Goal: Task Accomplishment & Management: Complete application form

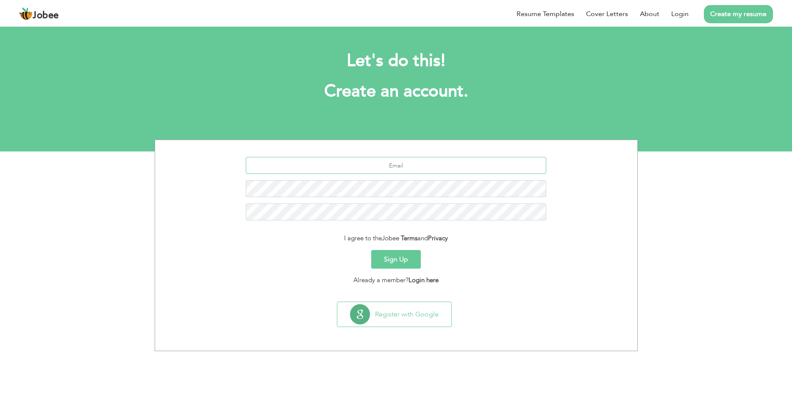
click at [422, 163] on input "text" at bounding box center [396, 165] width 300 height 17
type input "hassanmalik796"
click at [540, 17] on link "Resume Templates" at bounding box center [545, 14] width 58 height 10
click at [387, 169] on input "text" at bounding box center [396, 165] width 300 height 17
click at [428, 167] on input "hassanmalik786" at bounding box center [396, 165] width 300 height 17
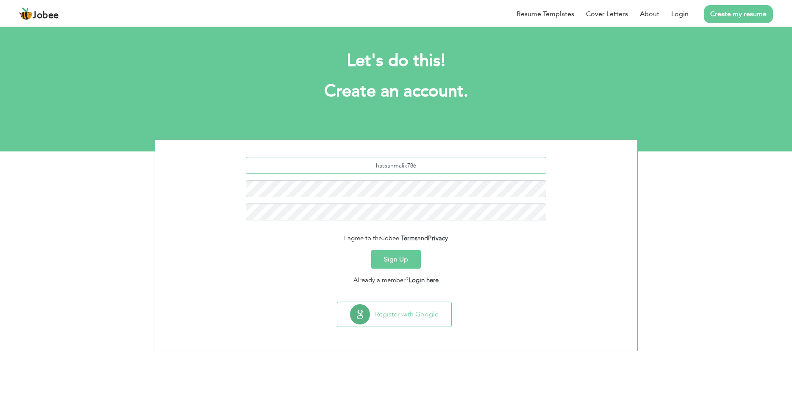
paste input "Olxpakistan3529@gmail.com"
click at [422, 165] on input "hassanmalik786Olxpakistan3529@gmail.com" at bounding box center [396, 165] width 300 height 17
click at [452, 166] on input "[EMAIL_ADDRESS][DOMAIN_NAME]" at bounding box center [396, 165] width 300 height 17
type input "[EMAIL_ADDRESS][DOMAIN_NAME]"
click at [374, 254] on button "Sign Up" at bounding box center [396, 259] width 50 height 19
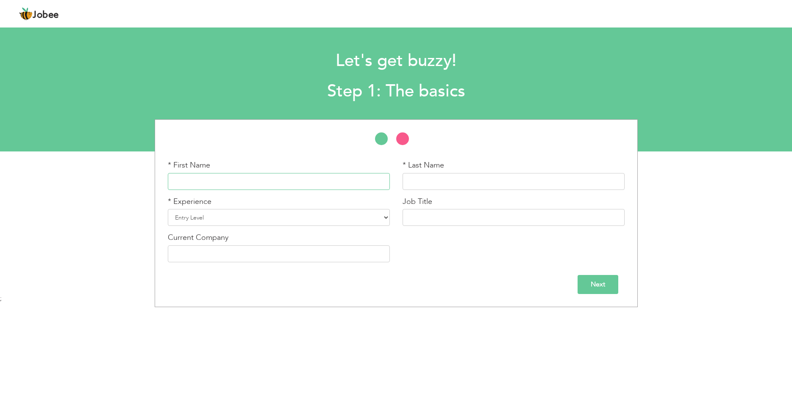
click at [304, 183] on input "text" at bounding box center [279, 181] width 222 height 17
type input "[DEMOGRAPHIC_DATA]"
click at [429, 182] on input "text" at bounding box center [513, 181] width 222 height 17
type input "[PERSON_NAME]"
click at [168, 209] on select "Entry Level Less than 1 Year 1 Year 2 Years 3 Years 4 Years 5 Years 6 Years 7 Y…" at bounding box center [279, 217] width 222 height 17
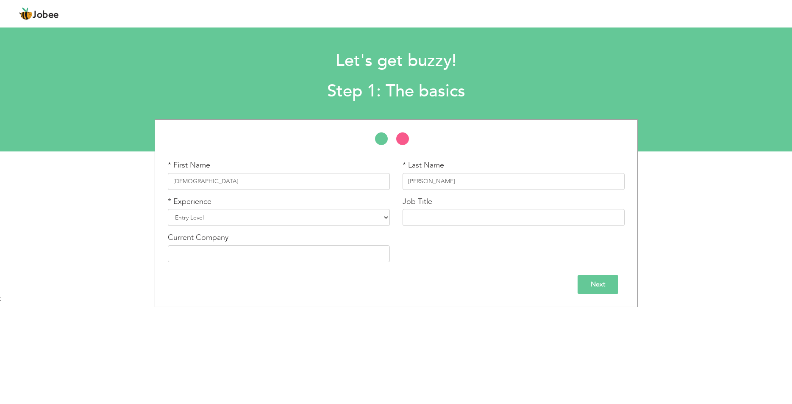
click at [84, 179] on div "* First Name muhammad * Last Name hassan * Experience Entry Level" at bounding box center [396, 213] width 792 height 188
click at [168, 209] on select "Entry Level Less than 1 Year 1 Year 2 Years 3 Years 4 Years 5 Years 6 Years 7 Y…" at bounding box center [279, 217] width 222 height 17
select select "3"
click option "1 Year" at bounding box center [0, 0] width 0 height 0
click at [472, 222] on input "text" at bounding box center [513, 217] width 222 height 17
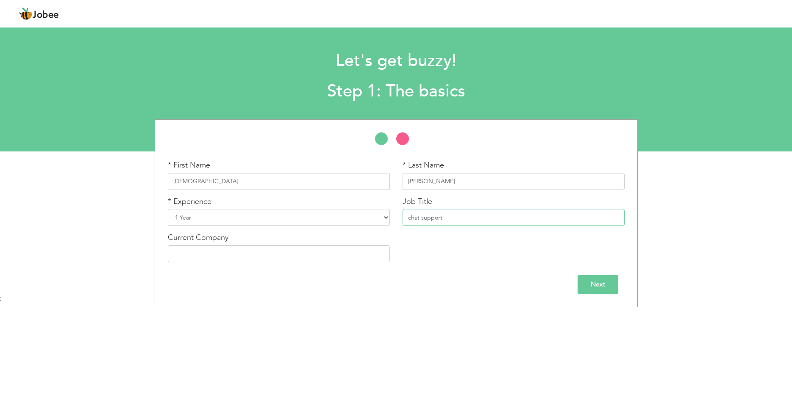
type input "chat support"
click at [282, 260] on input "text" at bounding box center [279, 254] width 222 height 17
click at [584, 279] on input "Next" at bounding box center [597, 284] width 41 height 19
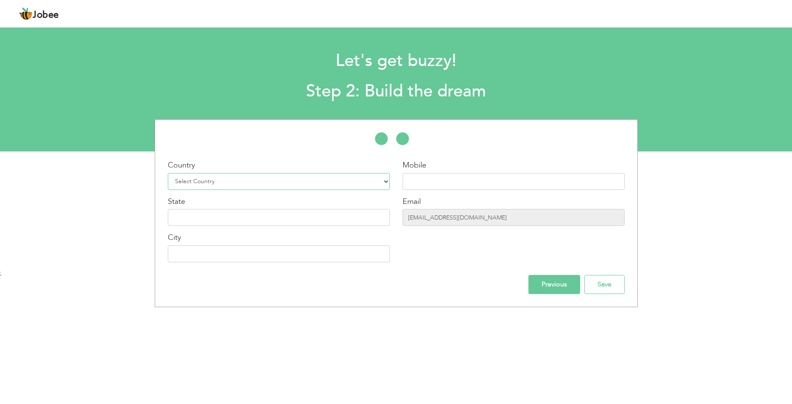
select select "166"
click option "[GEOGRAPHIC_DATA]" at bounding box center [0, 0] width 0 height 0
click at [221, 182] on select "Select Country Afghanistan Albania Algeria American Samoa Andorra Angola Anguil…" at bounding box center [279, 181] width 222 height 17
click at [447, 188] on input "text" at bounding box center [513, 181] width 222 height 17
click at [485, 222] on input "hassanmalik786@gmail.com" at bounding box center [513, 217] width 222 height 17
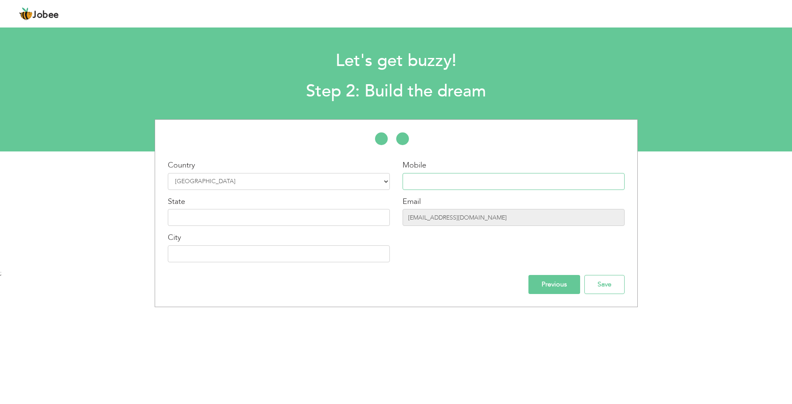
click at [439, 183] on input "text" at bounding box center [513, 181] width 222 height 17
click at [416, 184] on input "text" at bounding box center [513, 181] width 222 height 17
paste input "[PHONE_NUMBER]"
type input "[PHONE_NUMBER]"
click at [274, 216] on input "text" at bounding box center [279, 217] width 222 height 17
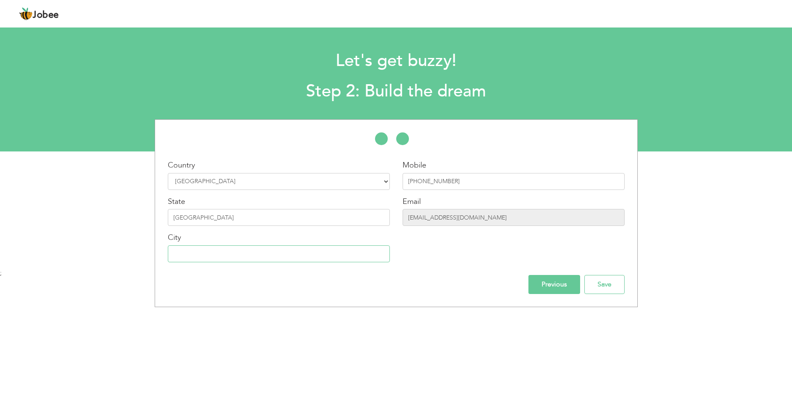
click at [304, 263] on input "text" at bounding box center [279, 254] width 222 height 17
click at [281, 222] on input "[GEOGRAPHIC_DATA]" at bounding box center [279, 217] width 222 height 17
type input "l"
type input "[GEOGRAPHIC_DATA]"
click at [292, 251] on input "text" at bounding box center [279, 254] width 222 height 17
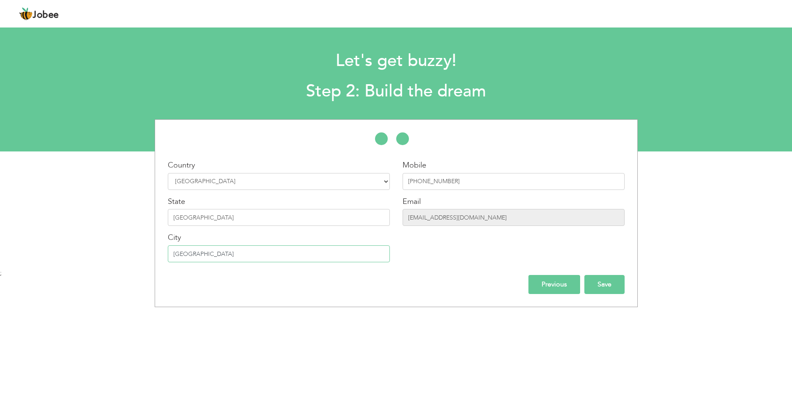
type input "[GEOGRAPHIC_DATA]"
click at [591, 291] on input "Save" at bounding box center [604, 284] width 40 height 19
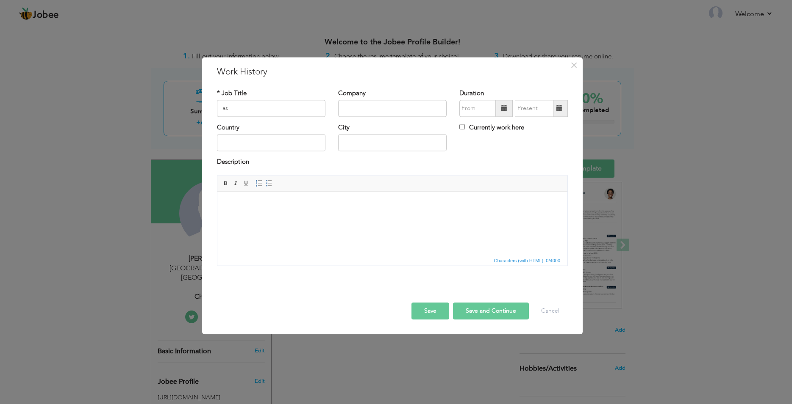
type input "a"
type input "As a receptionist"
click at [376, 111] on input "text" at bounding box center [392, 108] width 108 height 17
type input "j"
type input "JK telecommunication"
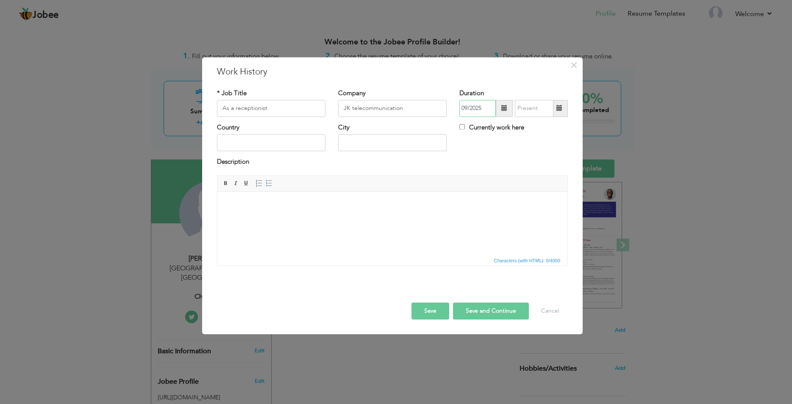
click at [472, 112] on input "09/2025" at bounding box center [477, 108] width 36 height 17
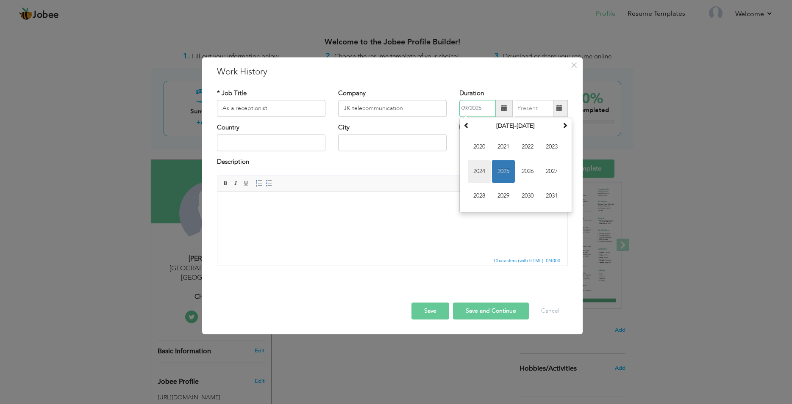
click at [483, 175] on span "2024" at bounding box center [479, 171] width 23 height 23
click at [550, 170] on span "Aug" at bounding box center [551, 171] width 23 height 23
type input "08/2024"
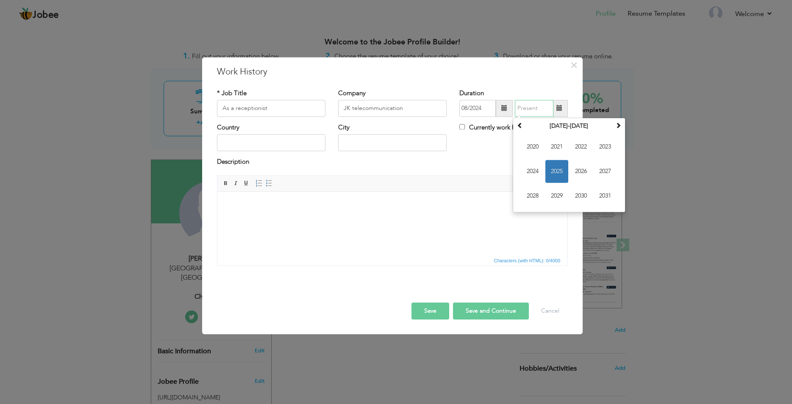
type input "09/2025"
click at [532, 106] on input "09/2025" at bounding box center [534, 108] width 39 height 17
click at [560, 175] on span "2025" at bounding box center [556, 171] width 23 height 23
click at [540, 195] on span "Sep" at bounding box center [532, 196] width 23 height 23
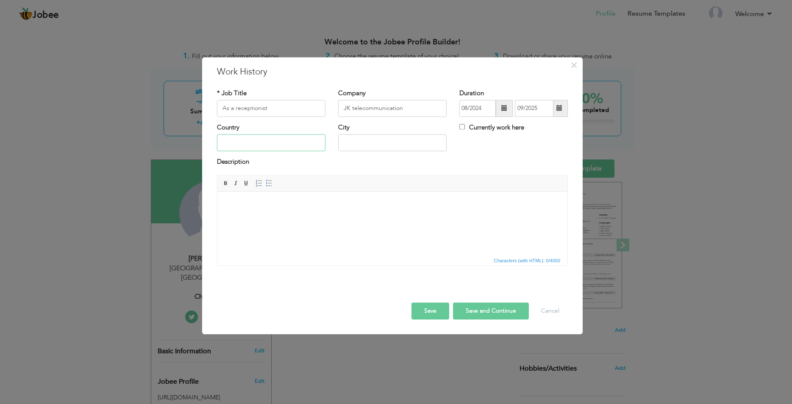
click at [266, 144] on input "text" at bounding box center [271, 143] width 108 height 17
type input "pakistan"
click at [357, 147] on input "text" at bounding box center [392, 143] width 108 height 17
type input "[GEOGRAPHIC_DATA]"
click at [468, 311] on button "Save and Continue" at bounding box center [491, 311] width 76 height 17
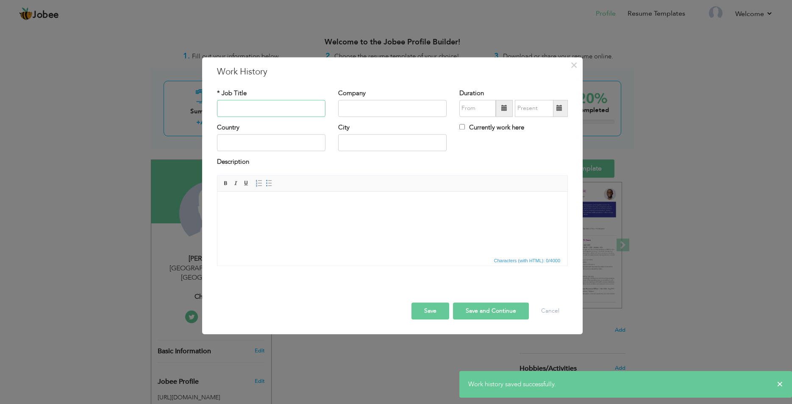
click at [304, 110] on input "text" at bounding box center [271, 108] width 108 height 17
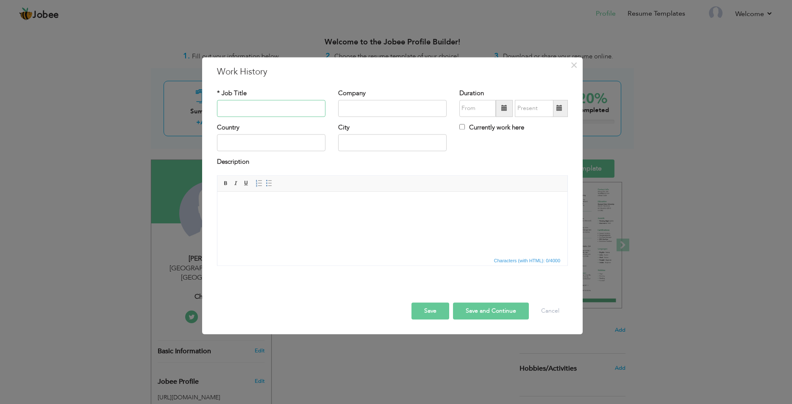
type input "6"
click at [394, 108] on input "text" at bounding box center [392, 108] width 108 height 17
click at [225, 108] on input "1 year" at bounding box center [271, 108] width 108 height 17
type input "y"
type input "6 months"
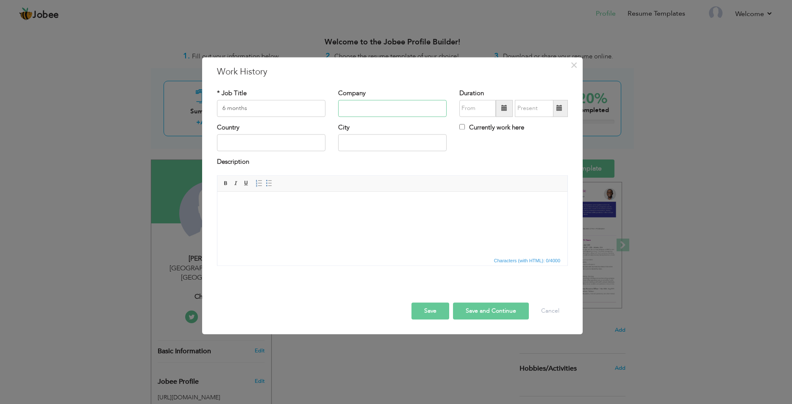
click at [344, 109] on input "text" at bounding box center [392, 108] width 108 height 17
type input "a"
click at [349, 107] on input "Albeer" at bounding box center [392, 108] width 108 height 17
type input "Al-beer"
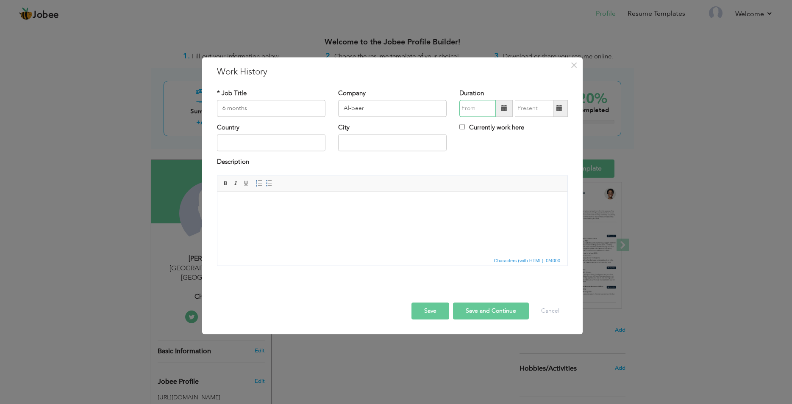
click at [467, 108] on input "text" at bounding box center [477, 108] width 36 height 17
click at [471, 127] on th at bounding box center [466, 126] width 10 height 13
click at [500, 150] on span "Feb" at bounding box center [503, 147] width 23 height 23
type input "02/2023"
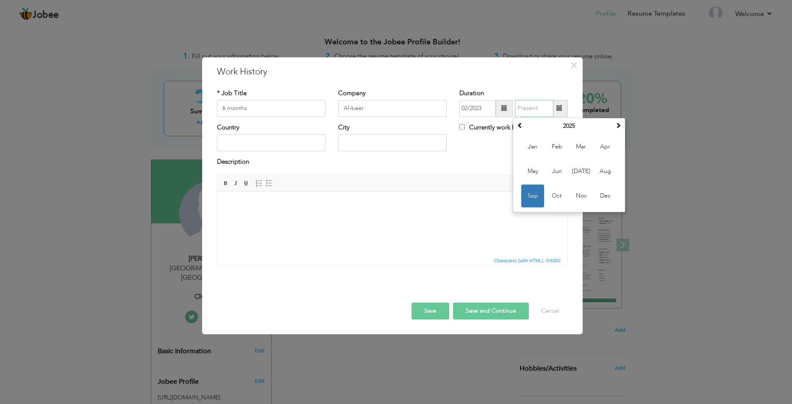
click at [534, 108] on input "text" at bounding box center [534, 108] width 39 height 17
click at [606, 173] on span "Aug" at bounding box center [604, 171] width 23 height 23
type input "08/2025"
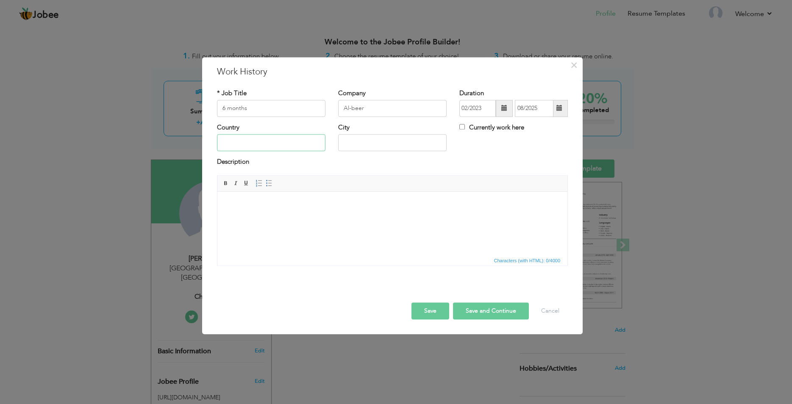
click at [299, 146] on input "text" at bounding box center [271, 143] width 108 height 17
type input "pakistan"
click at [397, 148] on input "text" at bounding box center [392, 143] width 108 height 17
type input "[GEOGRAPHIC_DATA]"
click at [497, 306] on button "Save and Continue" at bounding box center [491, 311] width 76 height 17
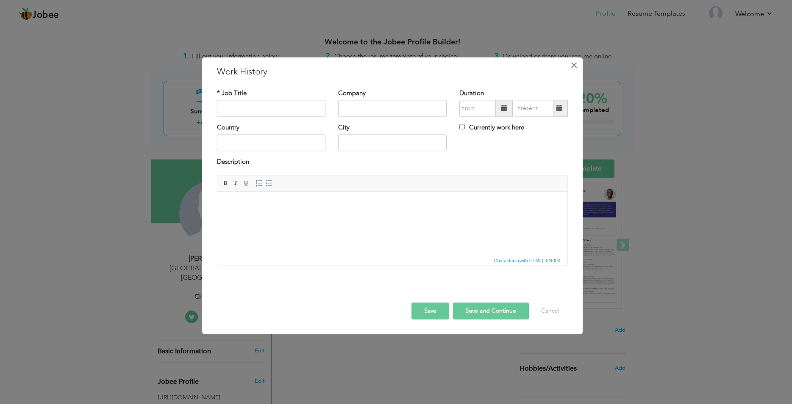
click at [575, 61] on span "×" at bounding box center [573, 65] width 7 height 15
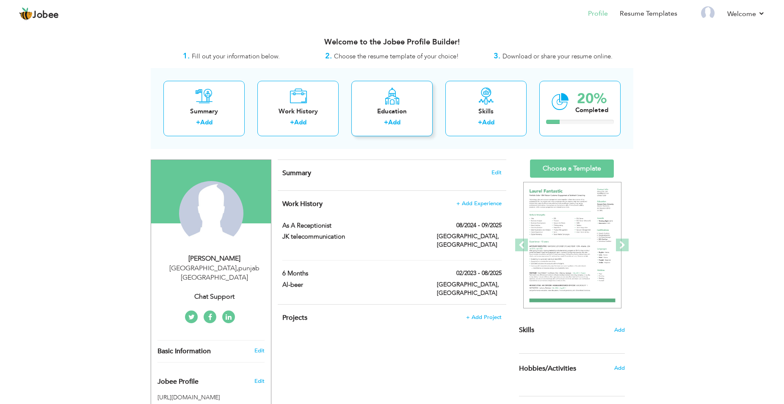
click at [393, 112] on div "Education" at bounding box center [392, 111] width 68 height 9
radio input "true"
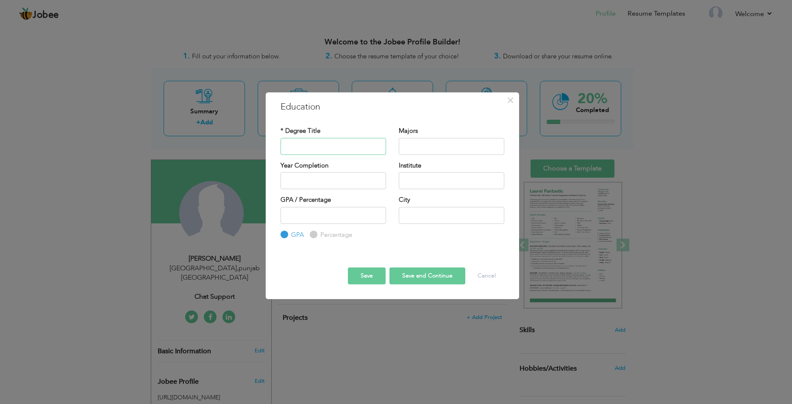
click at [345, 152] on input "text" at bounding box center [332, 146] width 105 height 17
type input "matric"
click at [333, 184] on input "2025" at bounding box center [332, 180] width 105 height 17
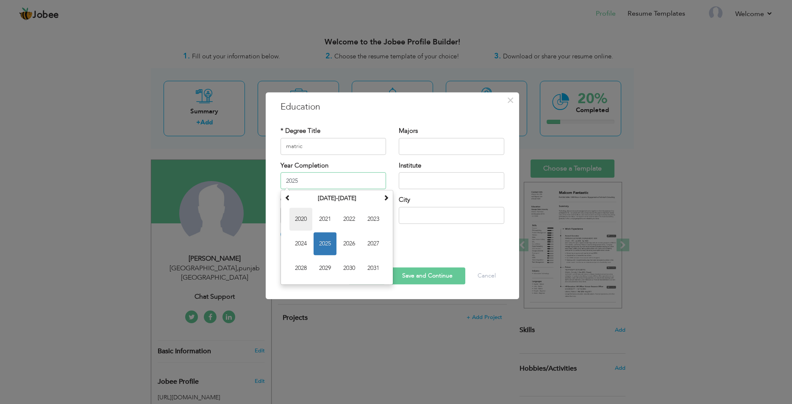
click at [300, 222] on span "2020" at bounding box center [300, 219] width 23 height 23
type input "2020"
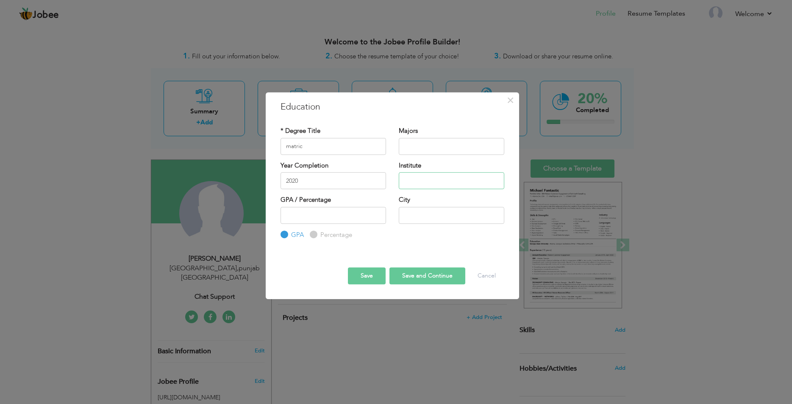
click at [418, 180] on input "text" at bounding box center [451, 180] width 105 height 17
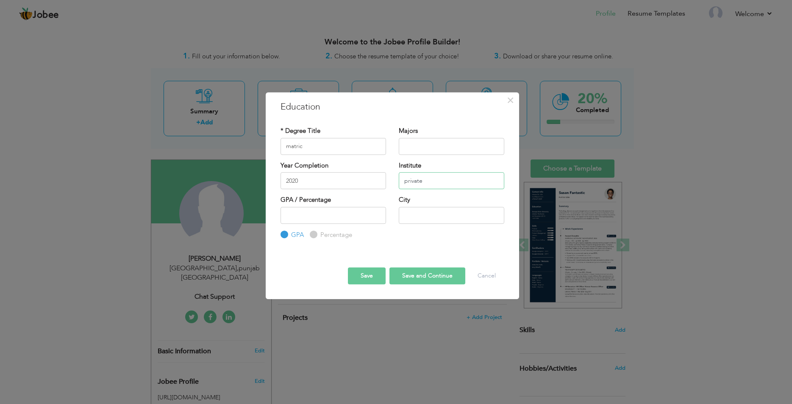
type input "private"
click at [320, 213] on input "number" at bounding box center [332, 215] width 105 height 17
click at [379, 219] on input "-1" at bounding box center [332, 215] width 105 height 17
type input "0"
click at [377, 213] on input "0" at bounding box center [332, 215] width 105 height 17
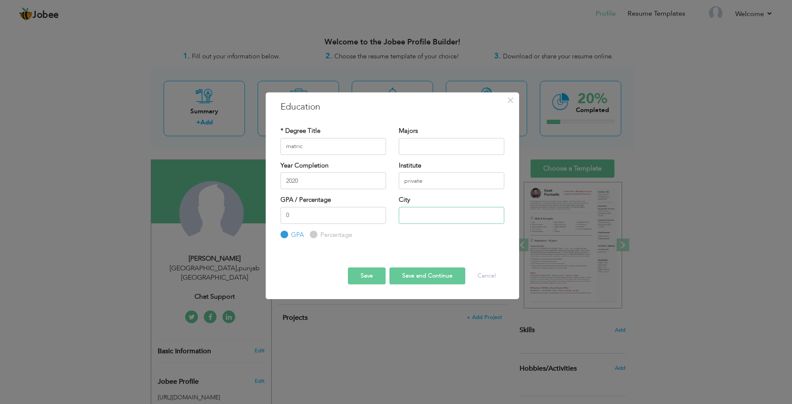
click at [416, 220] on input "text" at bounding box center [451, 215] width 105 height 17
type input "[GEOGRAPHIC_DATA]"
click at [427, 277] on button "Save and Continue" at bounding box center [427, 276] width 76 height 17
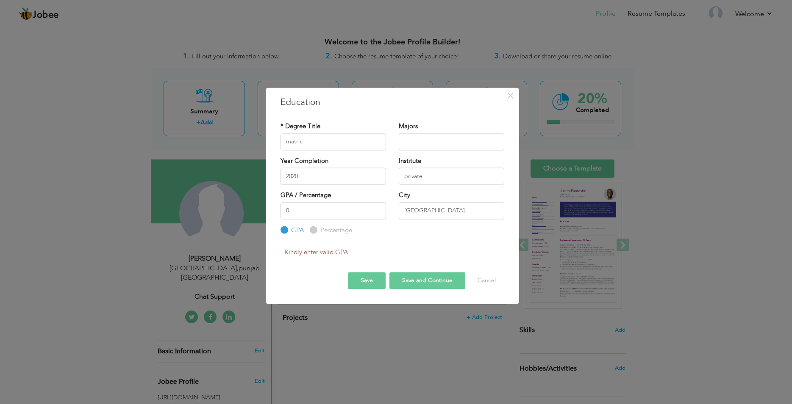
click at [315, 231] on input "Percentage" at bounding box center [313, 230] width 6 height 6
radio input "true"
click at [314, 213] on input "0" at bounding box center [332, 210] width 105 height 17
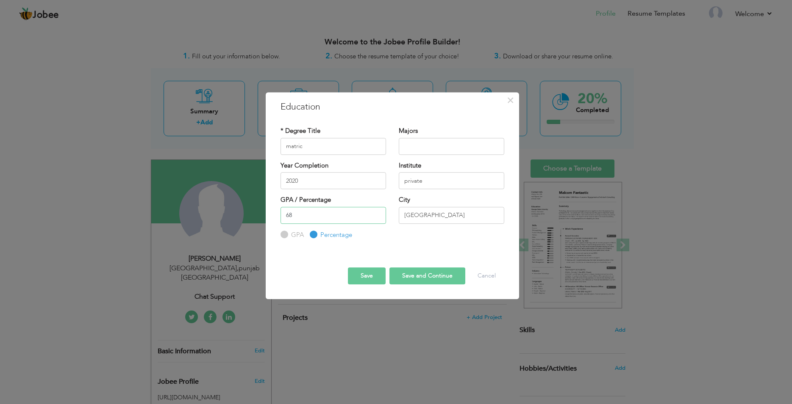
type input "68"
click at [435, 281] on button "Save and Continue" at bounding box center [427, 276] width 76 height 17
radio input "true"
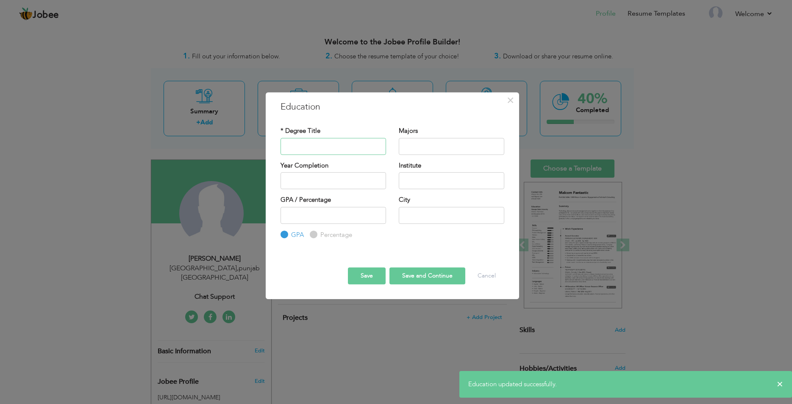
click at [349, 147] on input "text" at bounding box center [332, 146] width 105 height 17
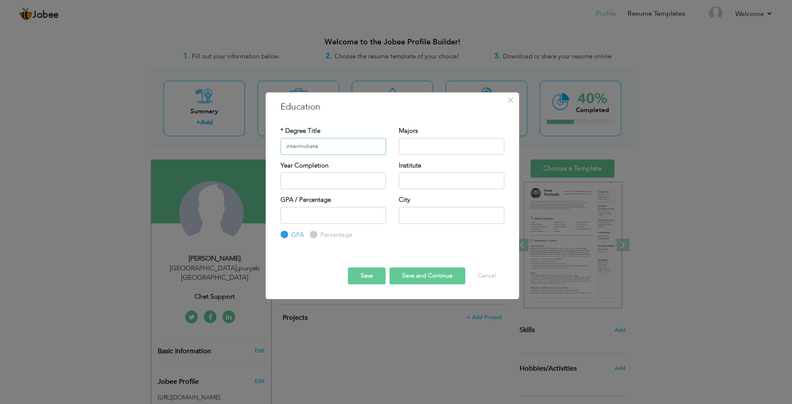
click at [340, 151] on input "intermidiate" at bounding box center [332, 146] width 105 height 17
type input "inter"
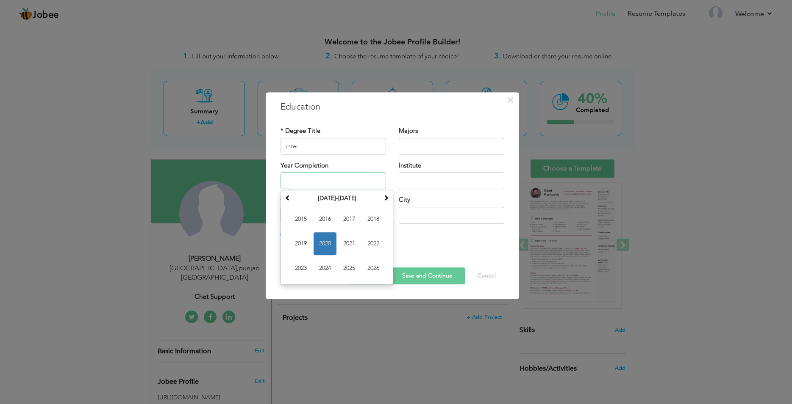
click at [358, 183] on input "text" at bounding box center [332, 180] width 105 height 17
click at [374, 238] on span "2022" at bounding box center [373, 244] width 23 height 23
type input "2022"
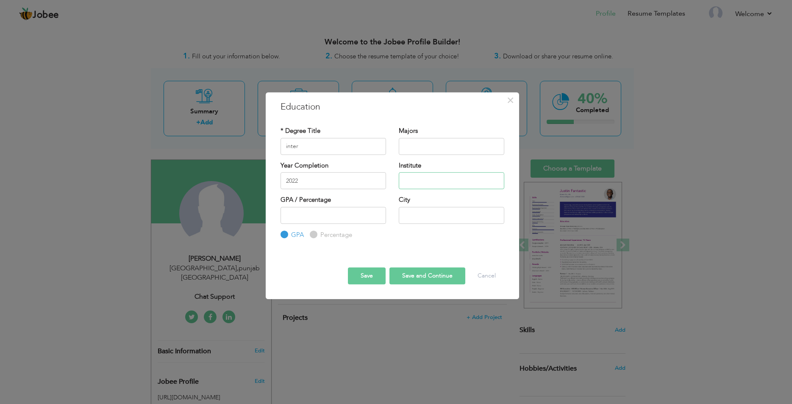
click at [409, 181] on input "text" at bounding box center [451, 180] width 105 height 17
type input "private"
click at [399, 216] on input "text" at bounding box center [451, 215] width 105 height 17
type input "[GEOGRAPHIC_DATA]"
click at [328, 234] on label "Percentage" at bounding box center [335, 235] width 34 height 9
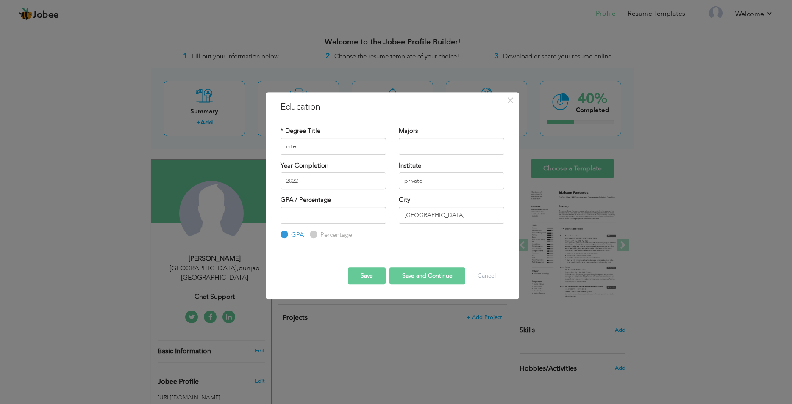
click at [315, 234] on input "Percentage" at bounding box center [313, 235] width 6 height 6
radio input "true"
click at [311, 211] on input "number" at bounding box center [332, 215] width 105 height 17
type input "70"
click at [434, 273] on button "Save and Continue" at bounding box center [427, 276] width 76 height 17
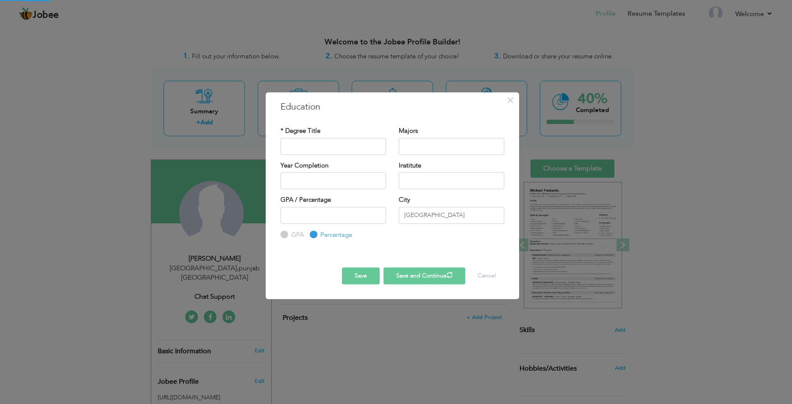
radio input "true"
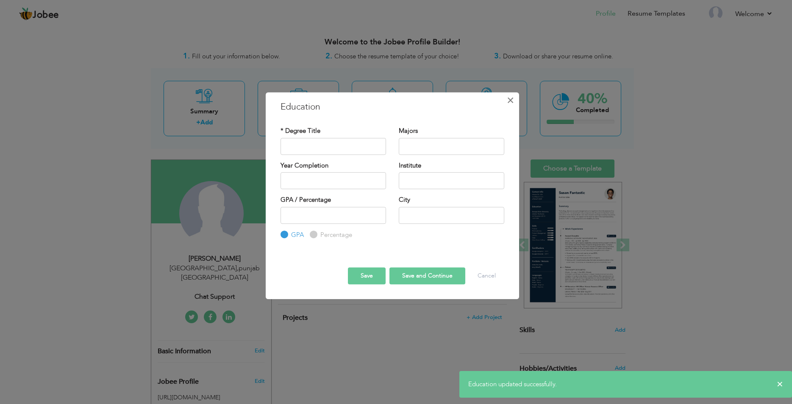
click at [512, 100] on span "×" at bounding box center [510, 100] width 7 height 15
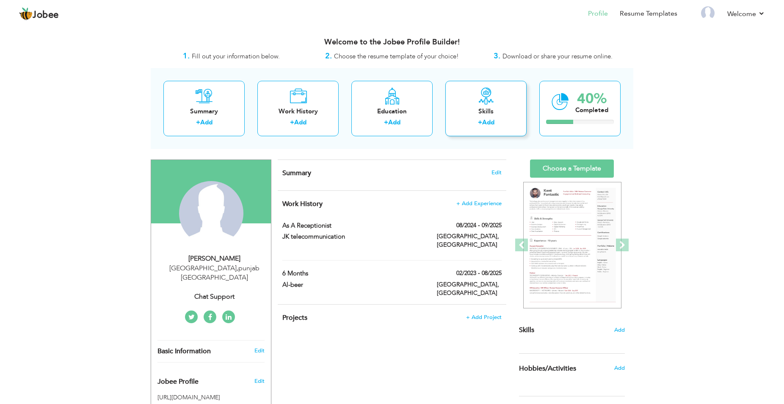
click at [494, 118] on div "Skills + Add" at bounding box center [486, 108] width 81 height 55
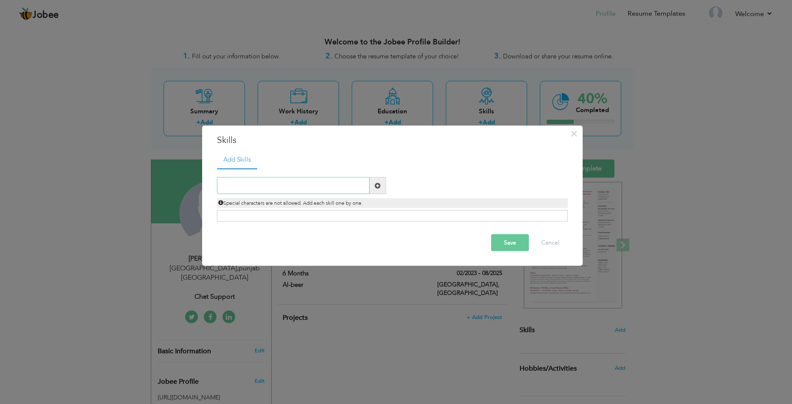
click at [271, 186] on input "text" at bounding box center [293, 185] width 152 height 17
type input "p"
click at [382, 188] on span at bounding box center [377, 185] width 17 height 17
click at [376, 188] on span at bounding box center [377, 186] width 6 height 6
click at [377, 184] on span at bounding box center [377, 186] width 6 height 6
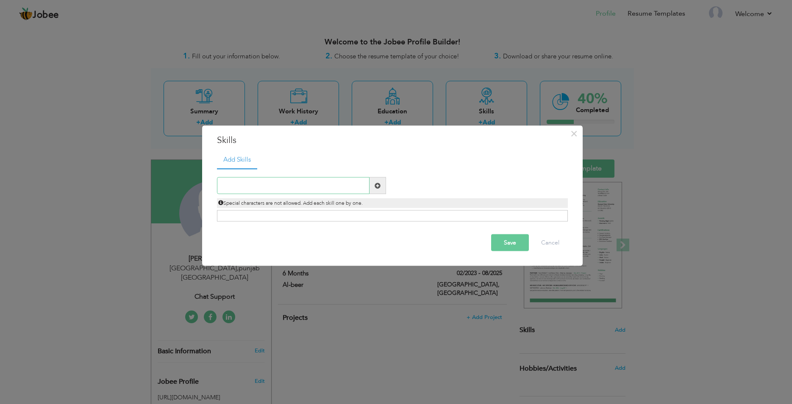
click at [290, 194] on input "text" at bounding box center [293, 185] width 152 height 17
type input "public speaking"
click at [512, 242] on button "Save" at bounding box center [510, 243] width 38 height 17
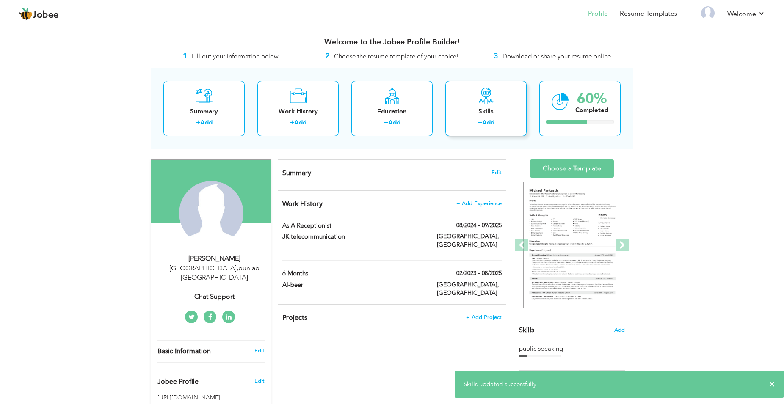
click at [486, 119] on link "Add" at bounding box center [488, 122] width 12 height 8
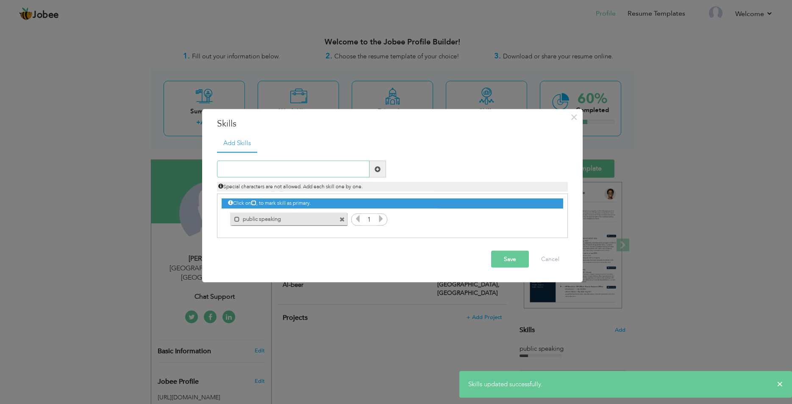
click at [282, 173] on input "text" at bounding box center [293, 169] width 152 height 17
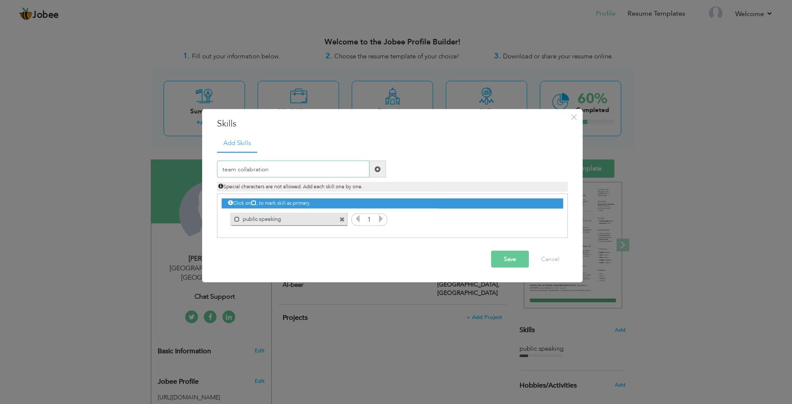
type input "team collabration"
click at [517, 262] on button "Save" at bounding box center [510, 259] width 38 height 17
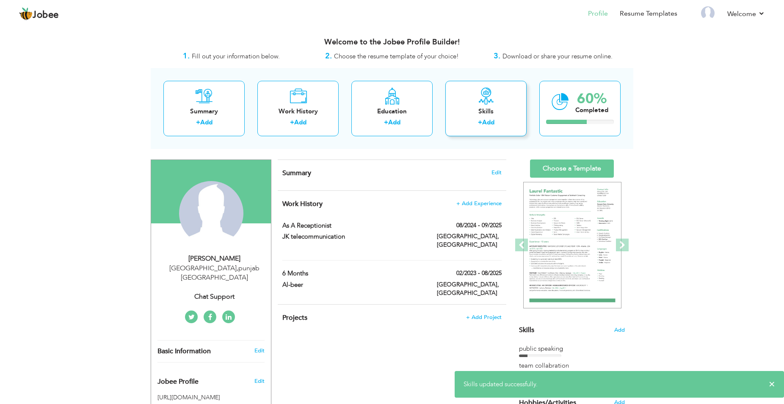
click at [484, 123] on link "Add" at bounding box center [488, 122] width 12 height 8
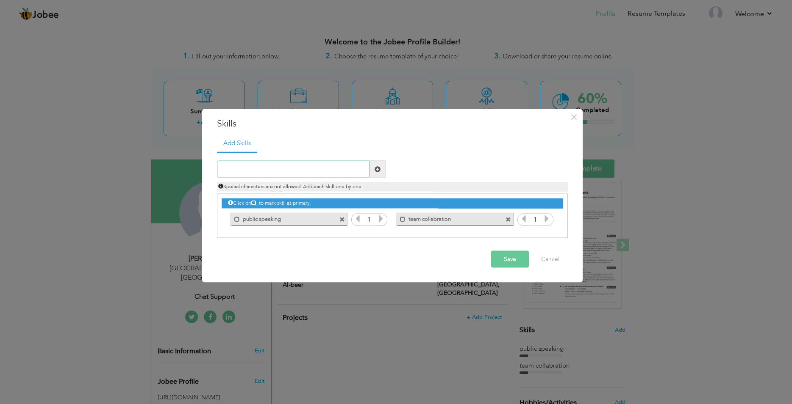
click at [297, 169] on input "text" at bounding box center [293, 169] width 152 height 17
type input "time mangement"
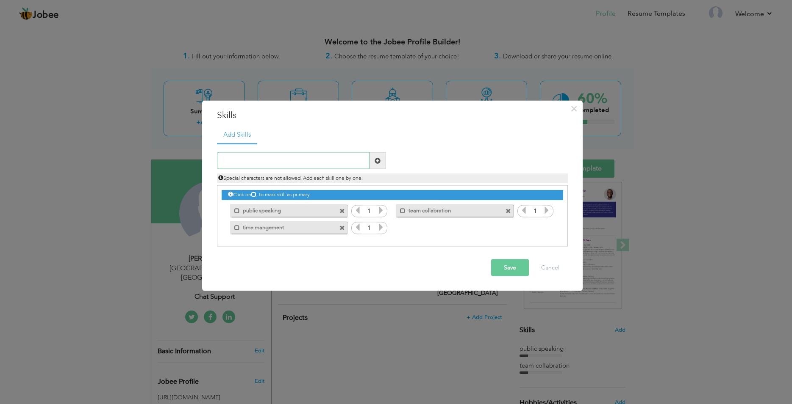
type input "a"
type input "task prioritization"
type input "photography"
click at [501, 265] on button "Save" at bounding box center [510, 268] width 38 height 17
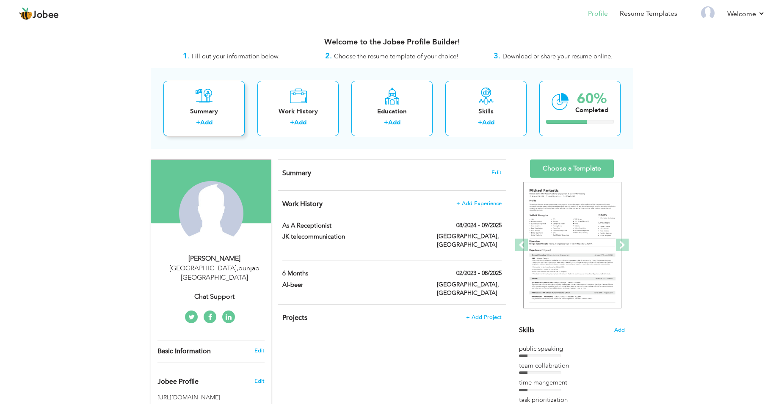
click at [202, 121] on link "Add" at bounding box center [206, 122] width 12 height 8
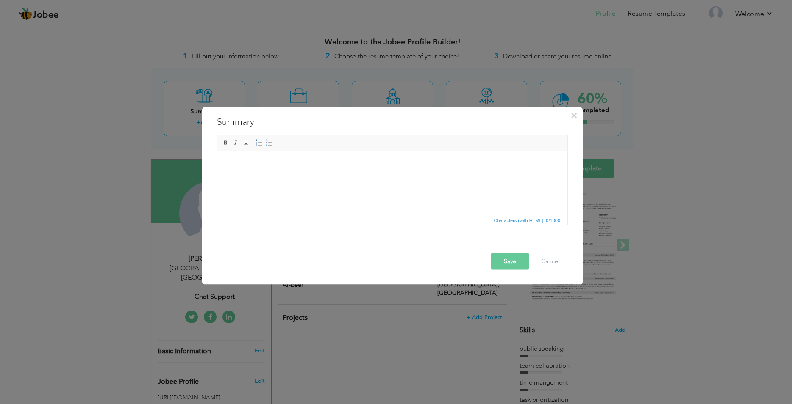
click at [276, 163] on body at bounding box center [392, 164] width 333 height 9
click at [551, 263] on button "Cancel" at bounding box center [549, 261] width 35 height 17
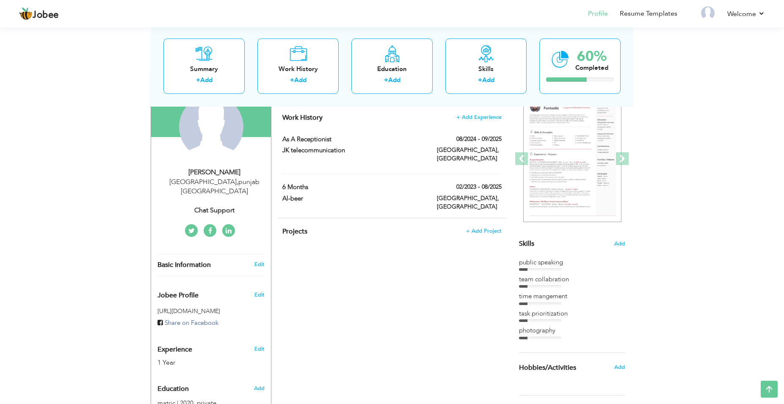
scroll to position [130, 0]
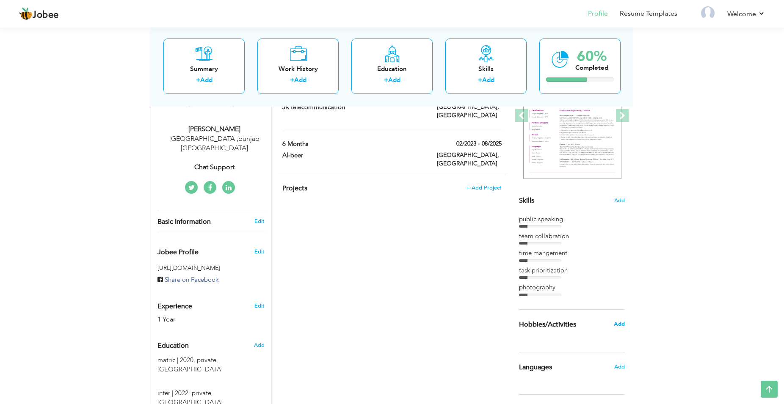
click at [622, 325] on span "Add" at bounding box center [619, 325] width 11 height 8
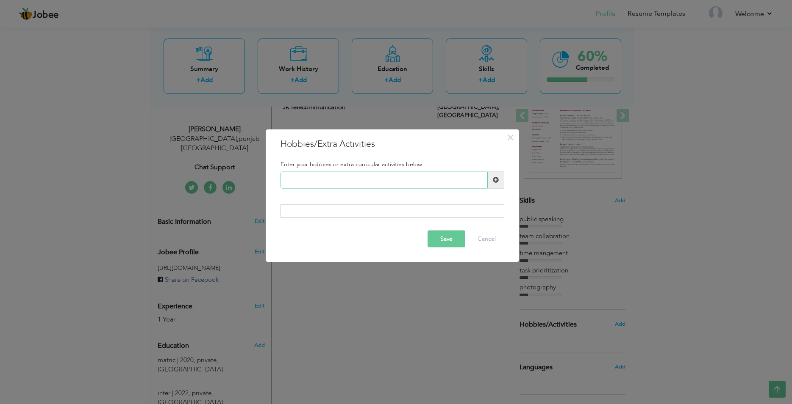
click at [363, 181] on input "text" at bounding box center [383, 180] width 207 height 17
type input "cricket"
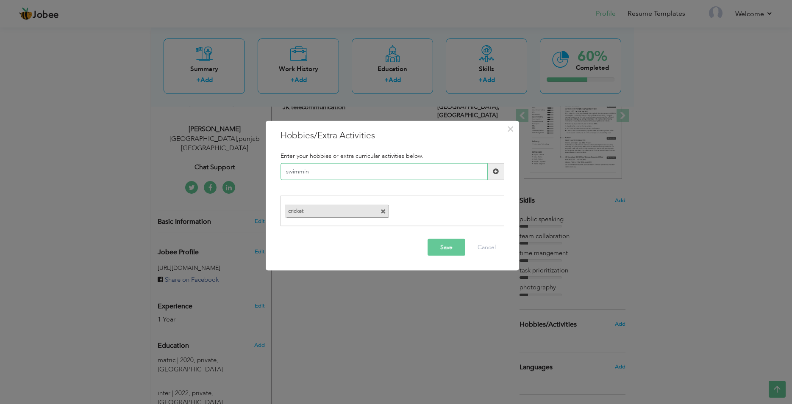
type input "swimming"
type input "modeling"
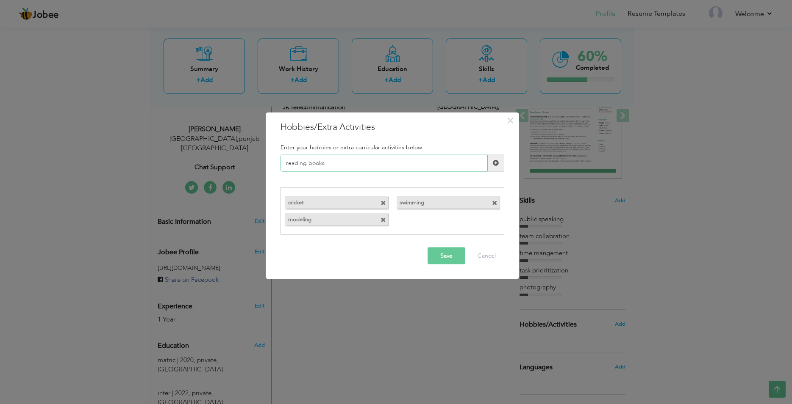
type input "reading books"
click at [452, 254] on button "Save" at bounding box center [446, 256] width 38 height 17
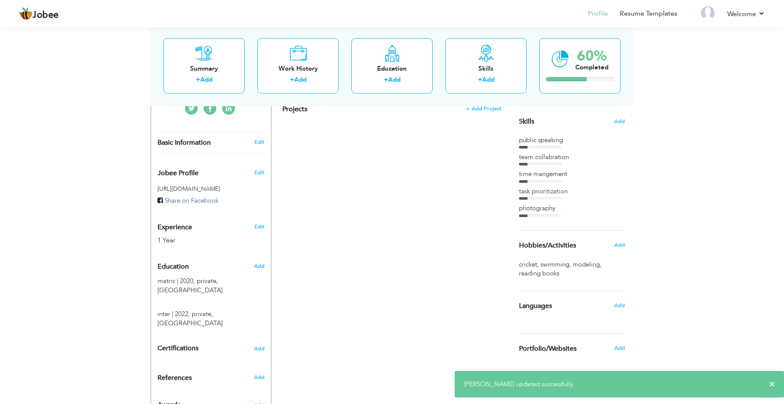
scroll to position [219, 0]
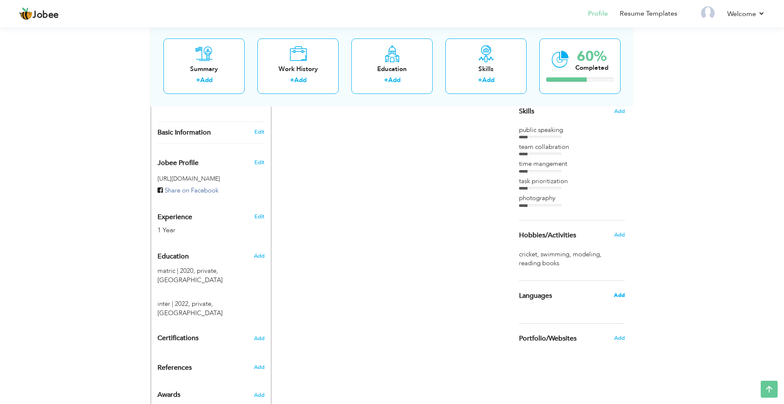
click at [624, 299] on span "Add" at bounding box center [619, 296] width 11 height 8
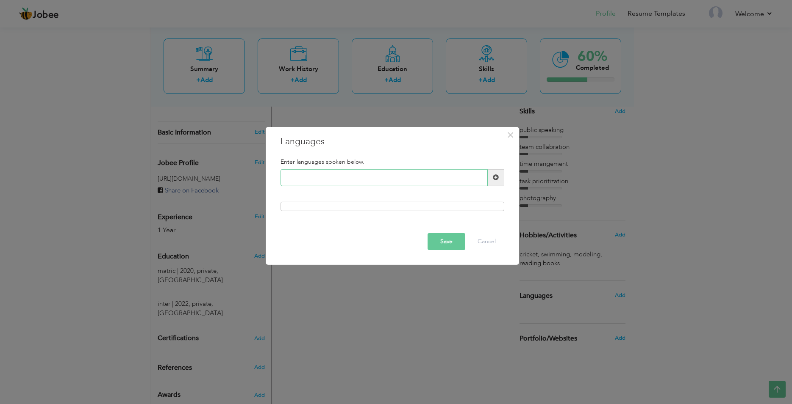
click at [398, 181] on input "text" at bounding box center [383, 177] width 207 height 17
click at [313, 181] on input "urdu" at bounding box center [383, 177] width 207 height 17
type input "urdu"
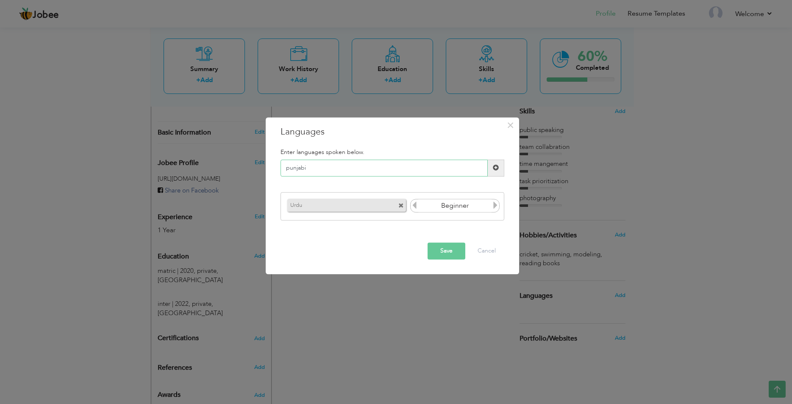
type input "punjabi"
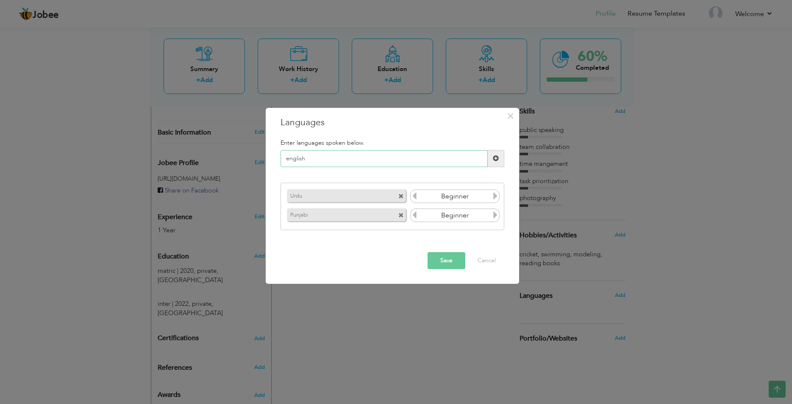
type input "english"
click at [452, 260] on button "Save" at bounding box center [446, 260] width 38 height 17
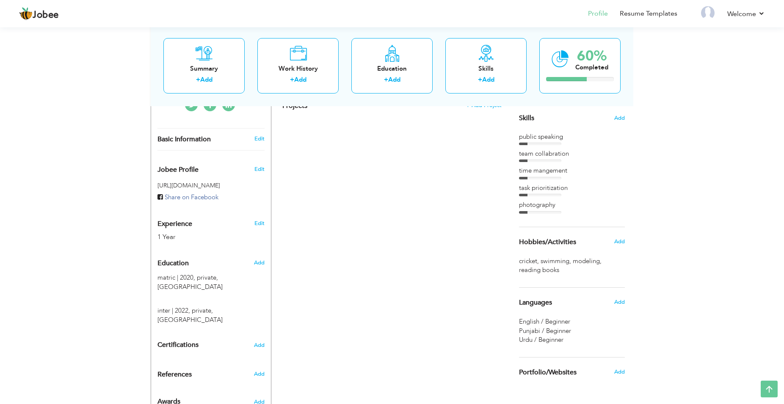
scroll to position [188, 0]
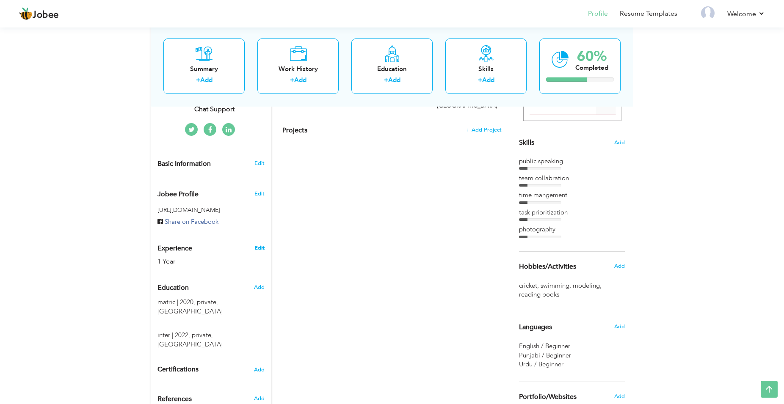
click at [258, 244] on link "Edit" at bounding box center [260, 248] width 10 height 8
type input "[DEMOGRAPHIC_DATA]"
type input "[PERSON_NAME]"
type input "[PHONE_NUMBER]"
select select "number:166"
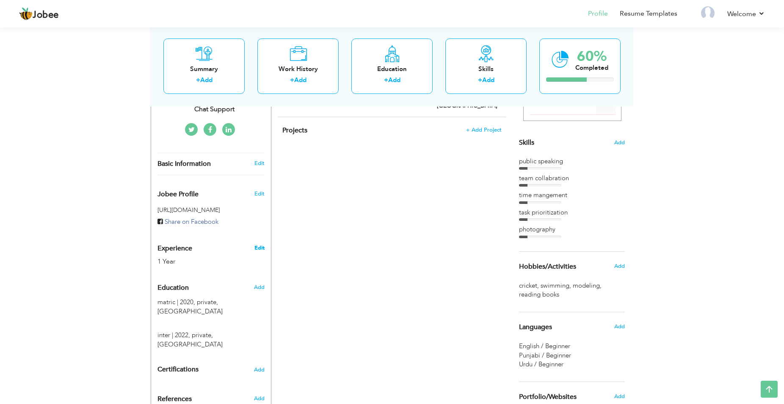
type input "[GEOGRAPHIC_DATA]"
select select "number:3"
type input "chat support"
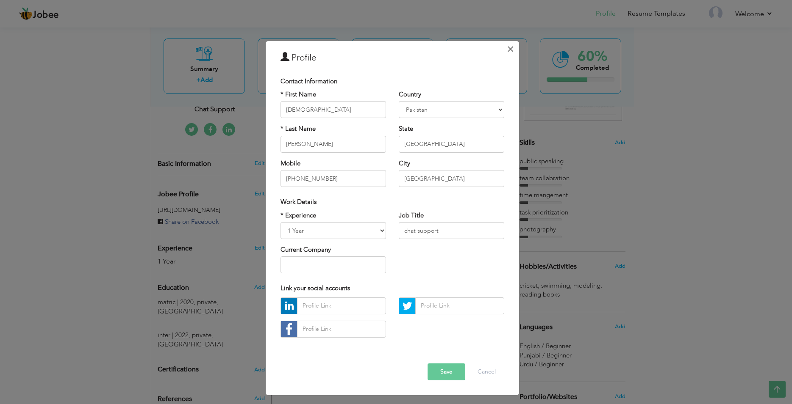
click at [511, 52] on span "×" at bounding box center [510, 49] width 7 height 15
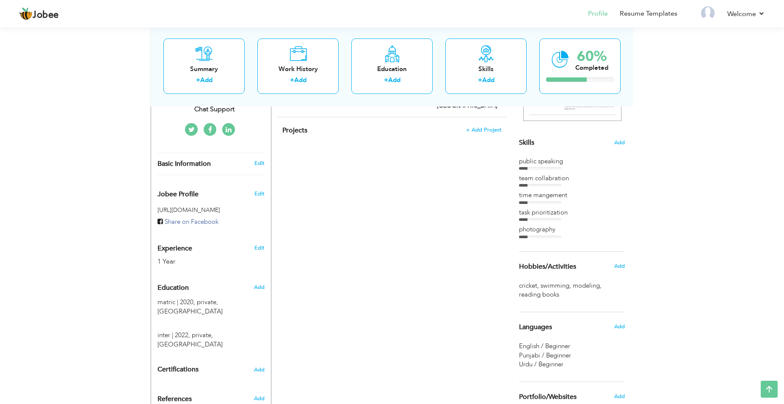
scroll to position [231, 0]
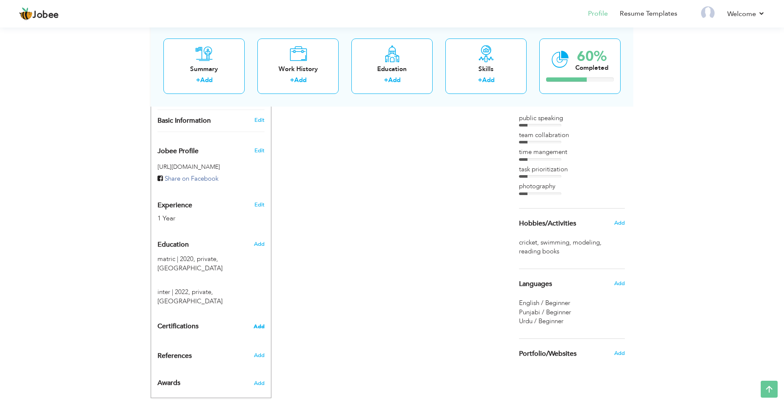
click at [258, 324] on span "Add" at bounding box center [259, 327] width 11 height 6
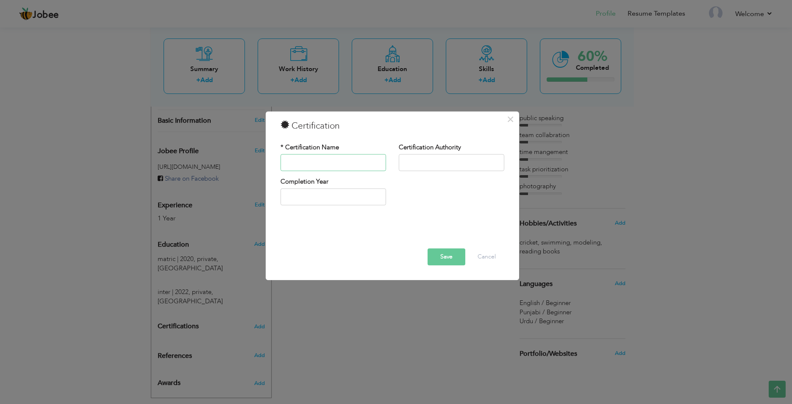
click at [313, 167] on input "text" at bounding box center [332, 162] width 105 height 17
type input "digital marketing"
click at [440, 164] on input "text" at bounding box center [451, 162] width 105 height 17
click at [341, 203] on input "2025" at bounding box center [332, 197] width 105 height 17
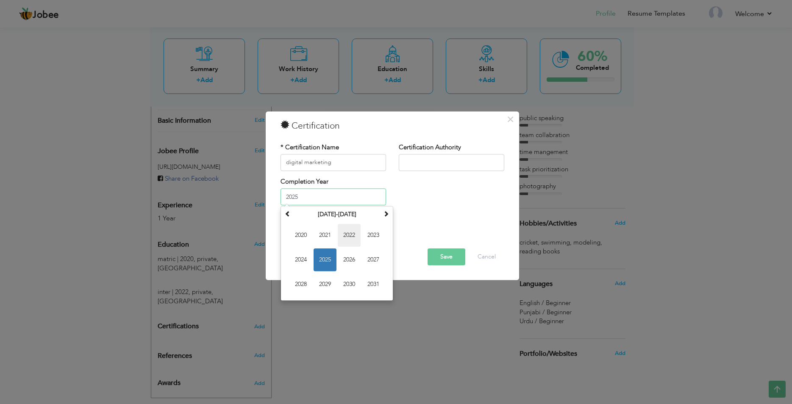
click at [351, 233] on span "2022" at bounding box center [349, 235] width 23 height 23
type input "2022"
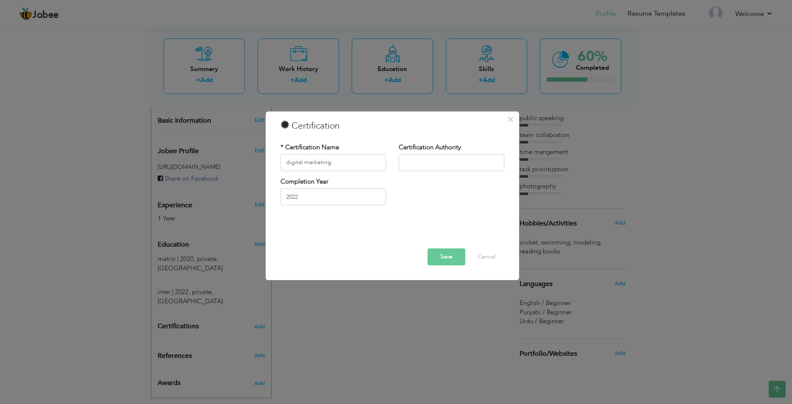
click at [445, 255] on button "Save" at bounding box center [446, 257] width 38 height 17
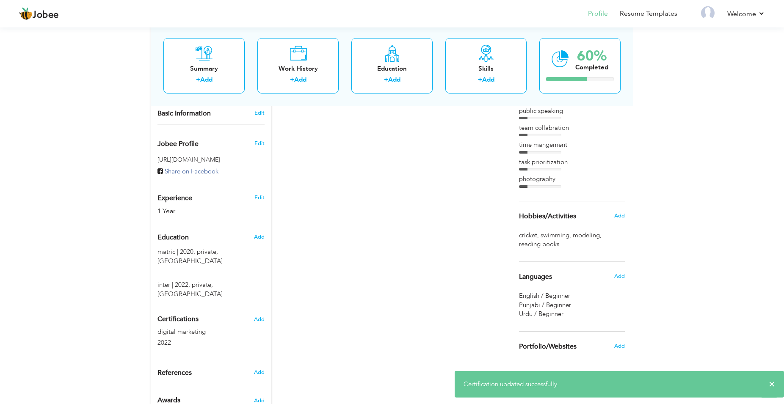
scroll to position [244, 0]
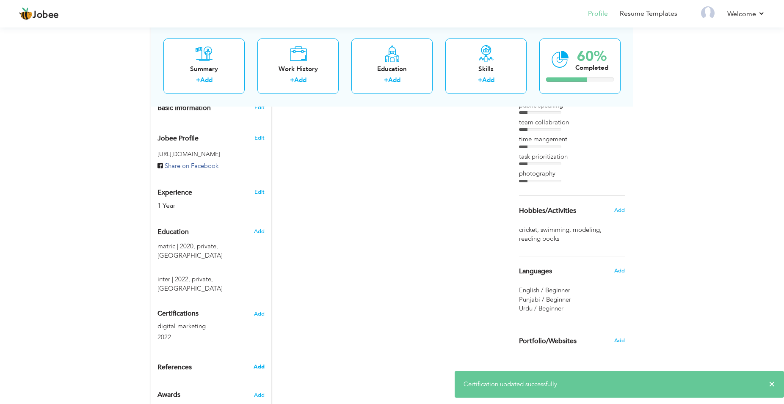
click at [258, 363] on span "Add" at bounding box center [259, 367] width 11 height 8
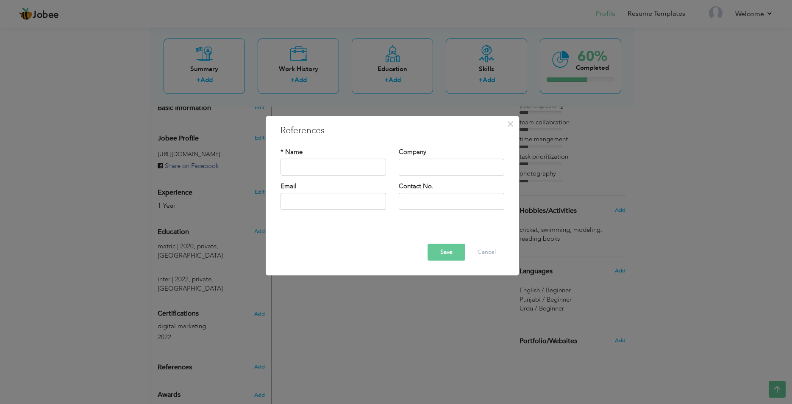
click at [430, 252] on button "Save" at bounding box center [446, 252] width 38 height 17
click at [483, 248] on button "Cancel" at bounding box center [486, 252] width 35 height 17
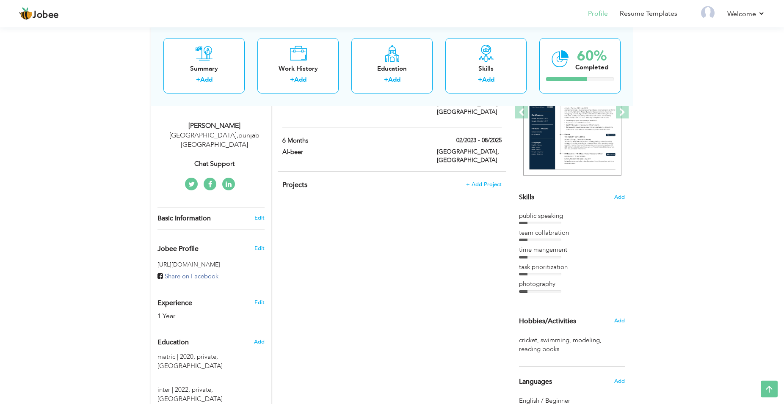
scroll to position [28, 0]
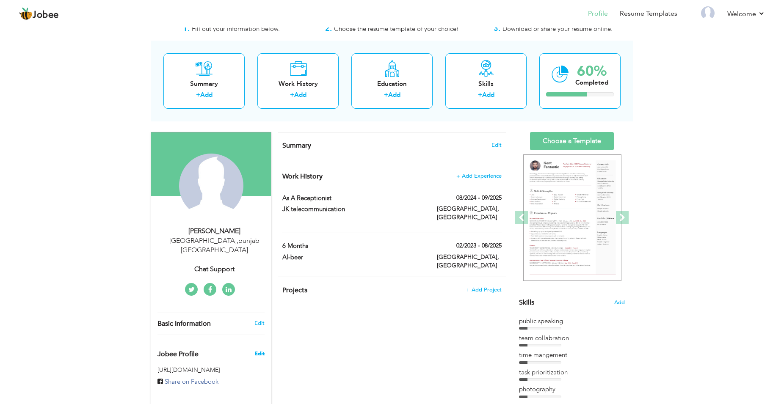
click at [261, 350] on span "Edit" at bounding box center [260, 354] width 10 height 8
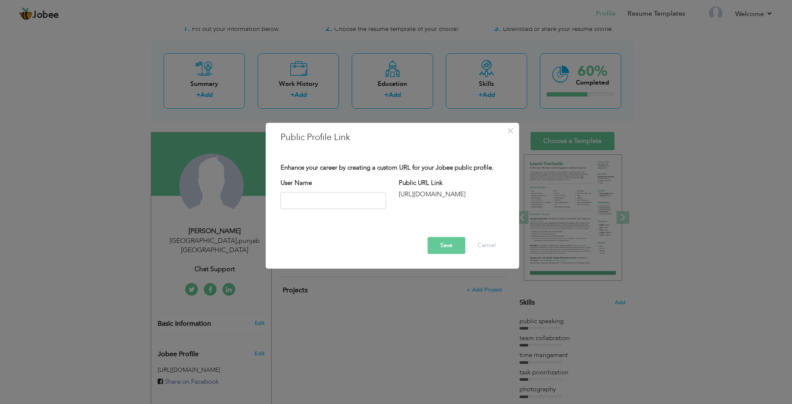
click at [459, 253] on button "Save" at bounding box center [446, 245] width 38 height 17
click at [470, 247] on button "Cancel" at bounding box center [486, 246] width 35 height 17
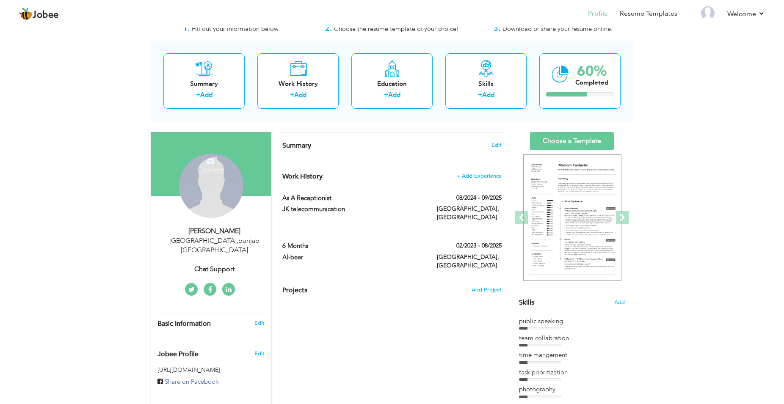
click at [201, 209] on div "Change Remove" at bounding box center [211, 186] width 64 height 64
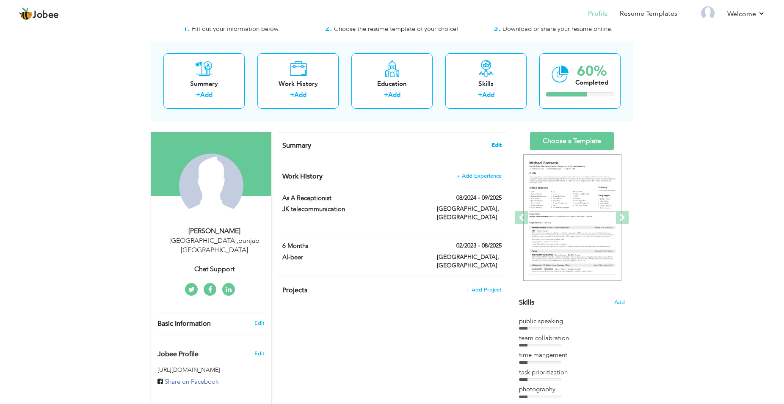
click at [497, 143] on span "Edit" at bounding box center [497, 145] width 10 height 6
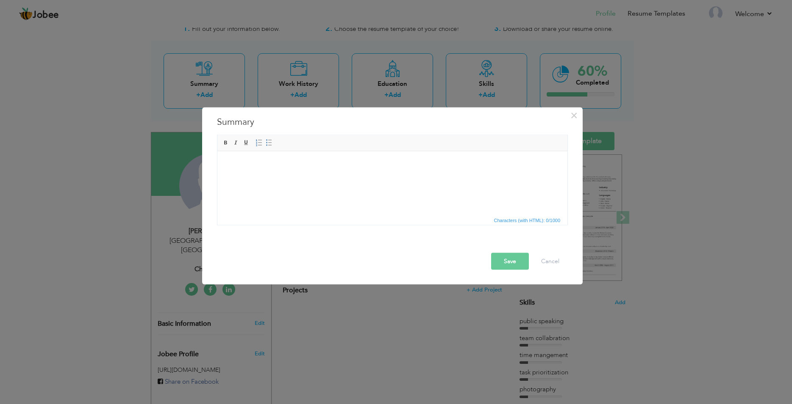
click at [276, 179] on html at bounding box center [392, 183] width 350 height 64
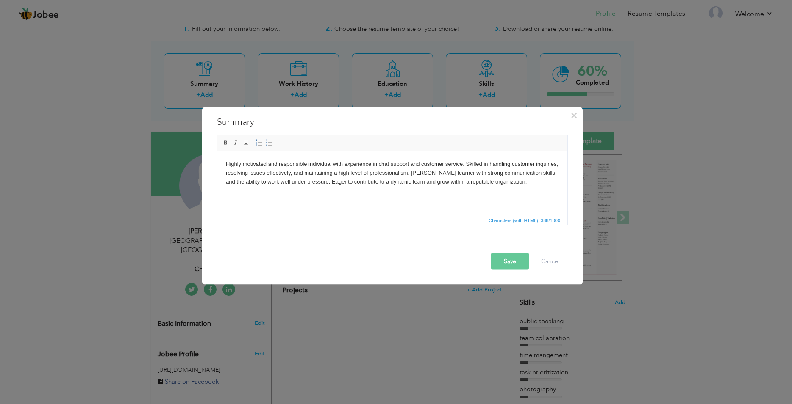
click at [499, 262] on button "Save" at bounding box center [510, 261] width 38 height 17
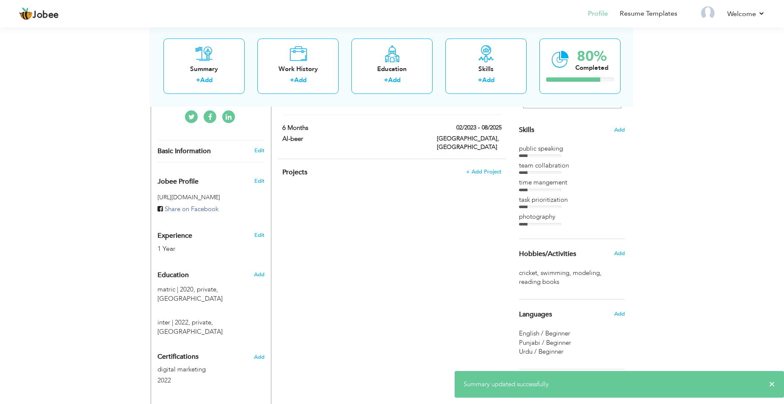
scroll to position [244, 0]
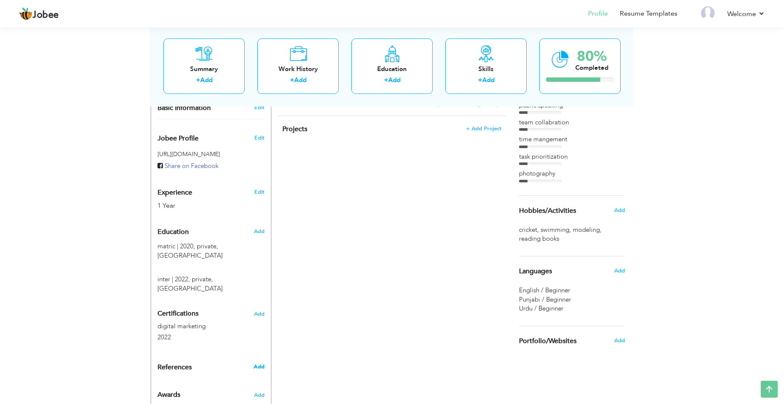
click at [255, 363] on span "Add" at bounding box center [259, 367] width 11 height 8
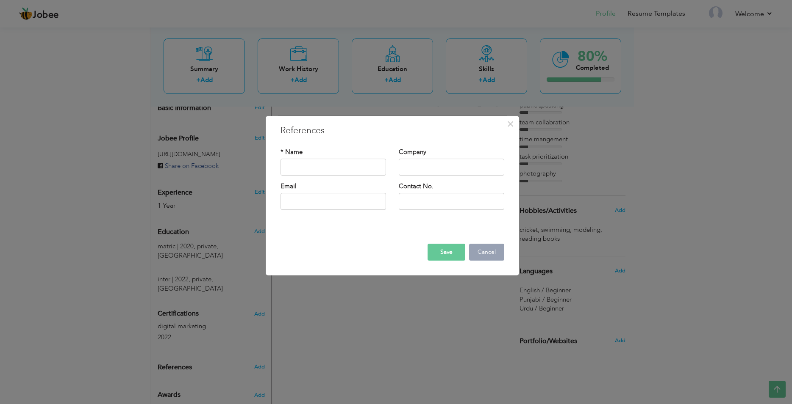
click at [486, 259] on button "Cancel" at bounding box center [486, 252] width 35 height 17
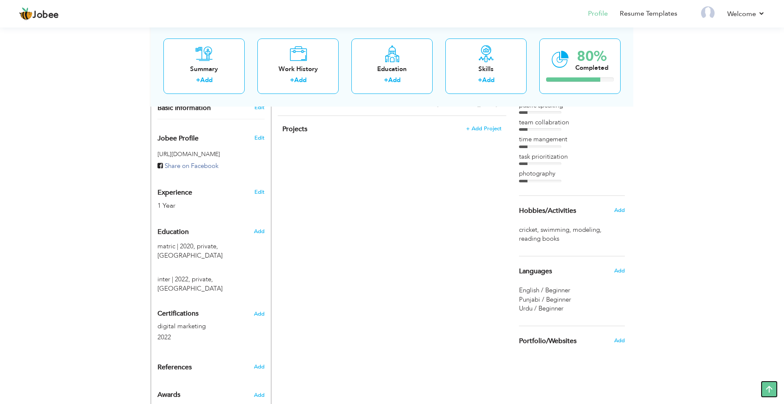
click at [772, 392] on icon at bounding box center [769, 389] width 17 height 17
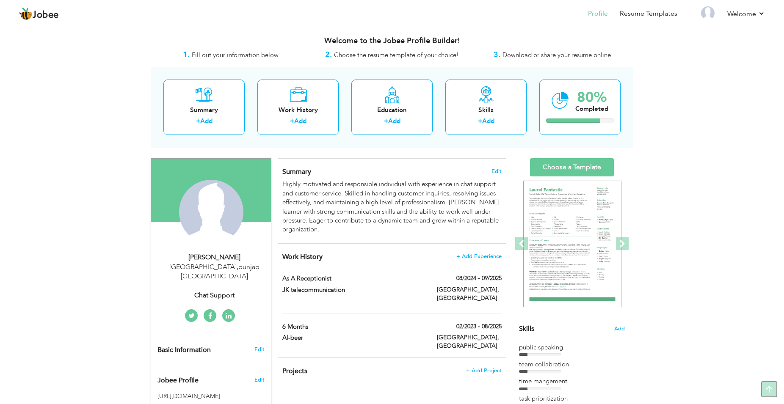
scroll to position [0, 0]
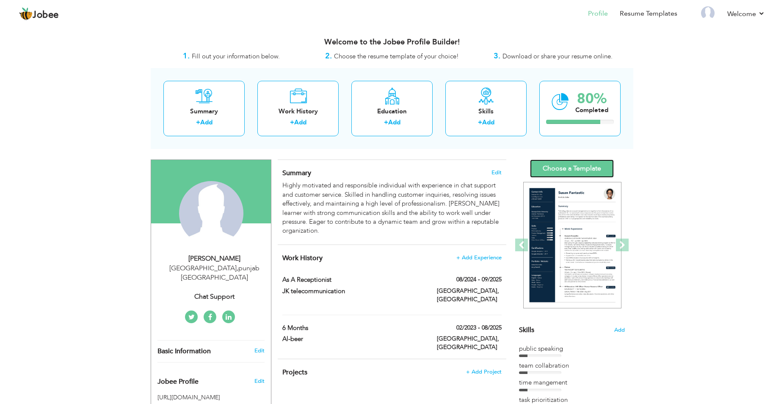
click at [588, 170] on link "Choose a Template" at bounding box center [572, 169] width 84 height 18
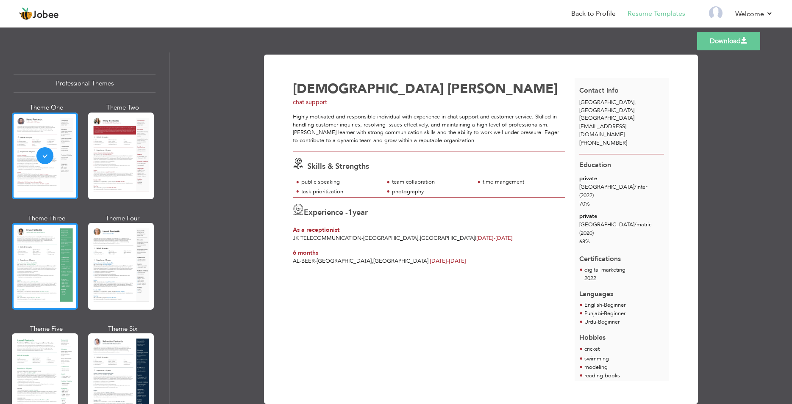
click at [64, 265] on div at bounding box center [45, 266] width 66 height 87
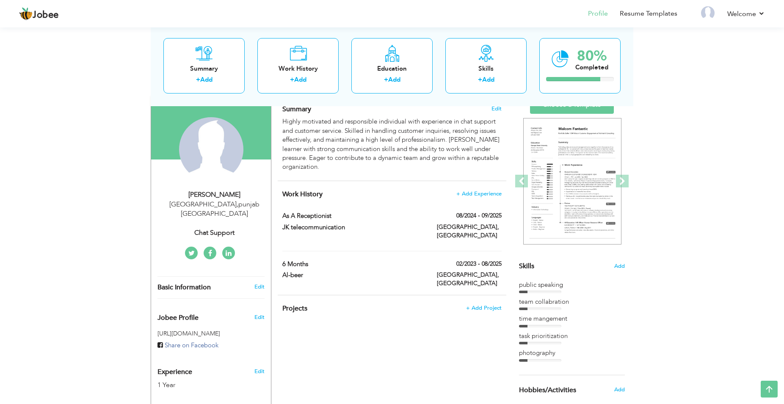
scroll to position [86, 0]
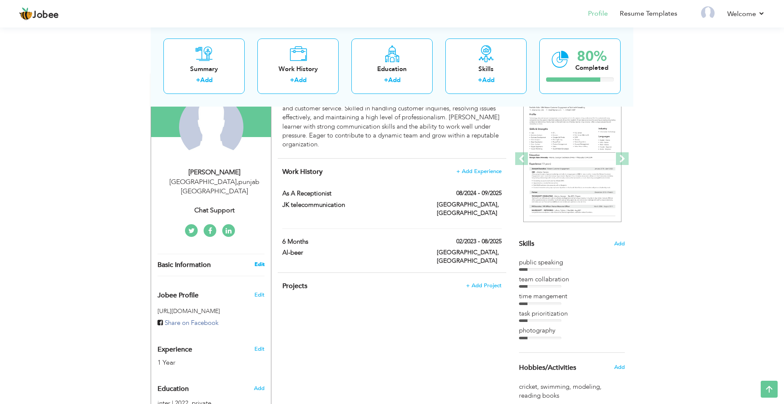
click at [258, 261] on link "Edit" at bounding box center [260, 265] width 10 height 8
type input "[DEMOGRAPHIC_DATA]"
type input "[PERSON_NAME]"
type input "[PHONE_NUMBER]"
select select "number:166"
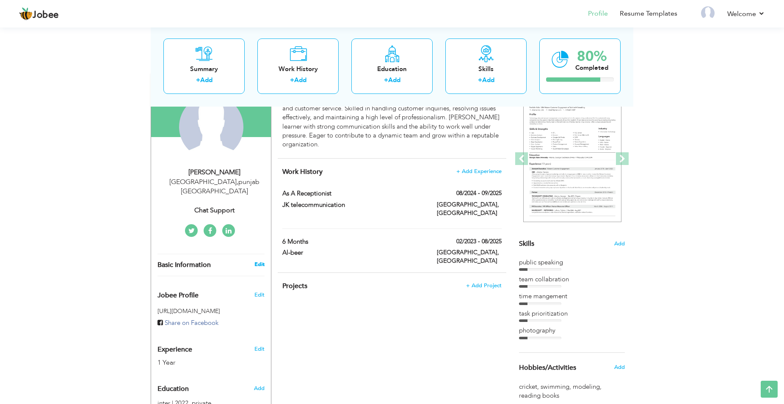
type input "[GEOGRAPHIC_DATA]"
select select "number:3"
type input "chat support"
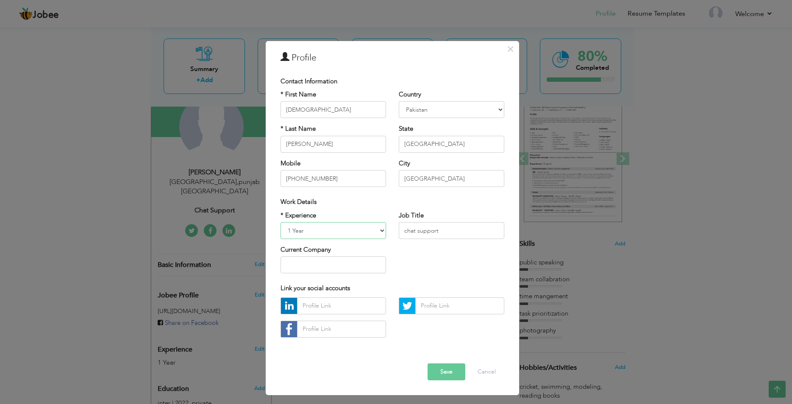
click at [280, 222] on select "Entry Level Less than 1 Year 1 Year 2 Years 3 Years 4 Years 5 Years 6 Years 7 Y…" at bounding box center [332, 230] width 105 height 17
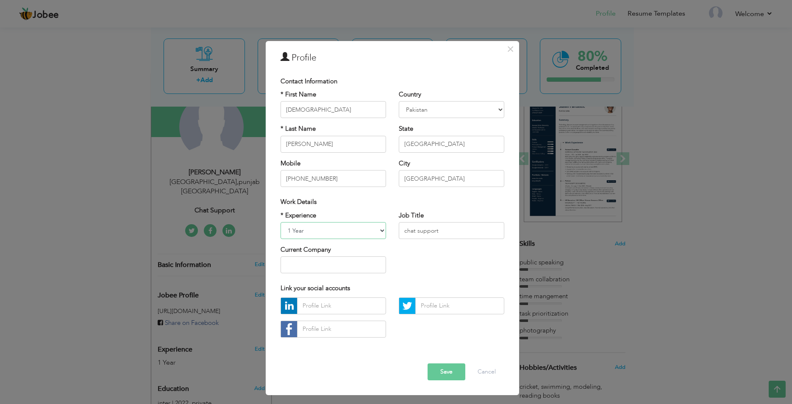
select select "number:1"
click option "Entry Level" at bounding box center [0, 0] width 0 height 0
click at [441, 233] on input "chat support" at bounding box center [451, 230] width 105 height 17
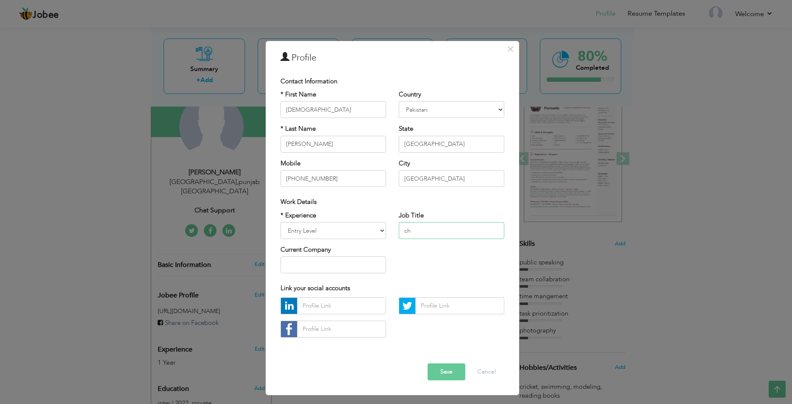
type input "c"
click at [432, 374] on button "Save" at bounding box center [446, 372] width 38 height 17
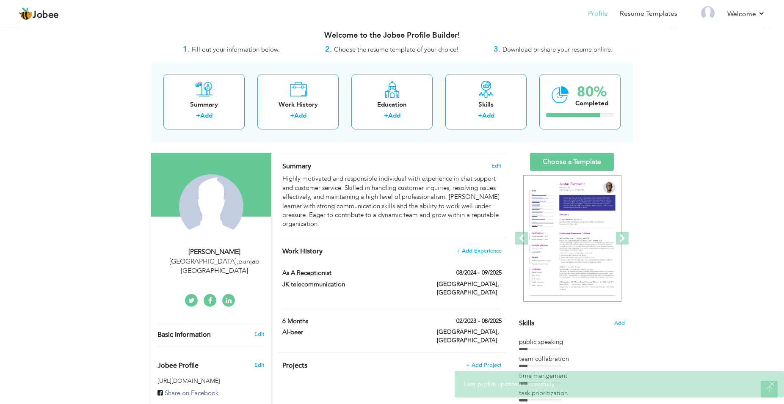
scroll to position [0, 0]
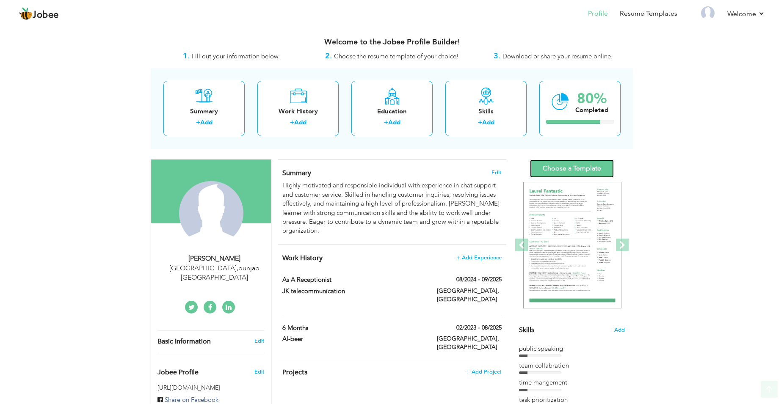
click at [600, 167] on link "Choose a Template" at bounding box center [572, 169] width 84 height 18
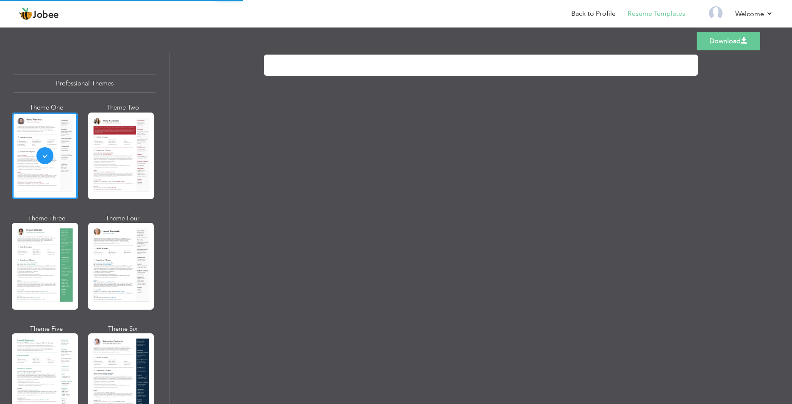
click at [117, 341] on div "Professional Themes Theme One Theme Two Theme Three Theme Four" at bounding box center [396, 229] width 792 height 352
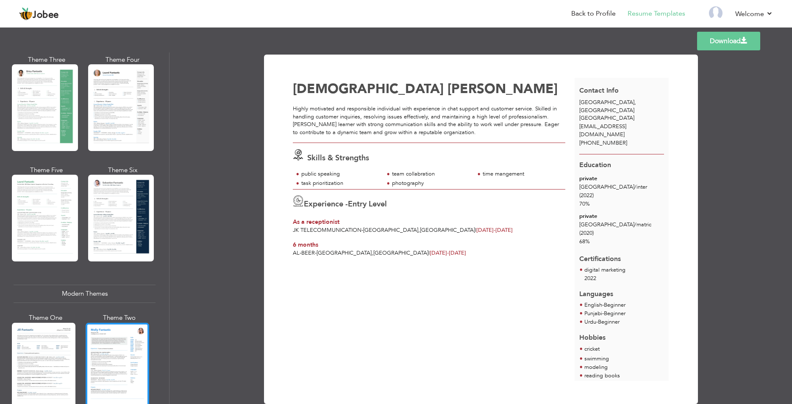
scroll to position [152, 0]
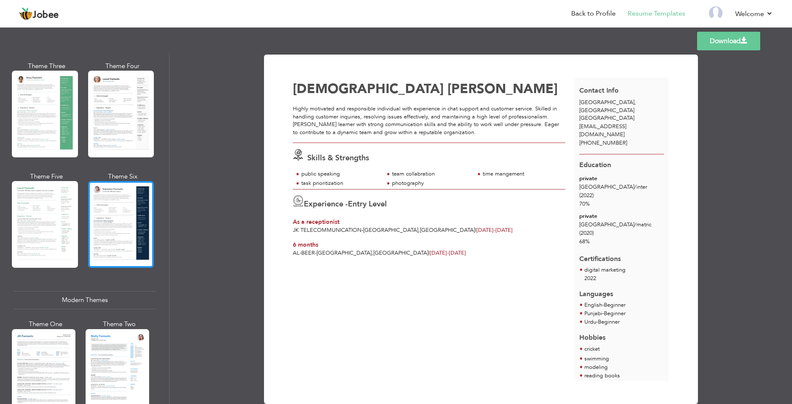
click at [133, 217] on div at bounding box center [121, 224] width 66 height 87
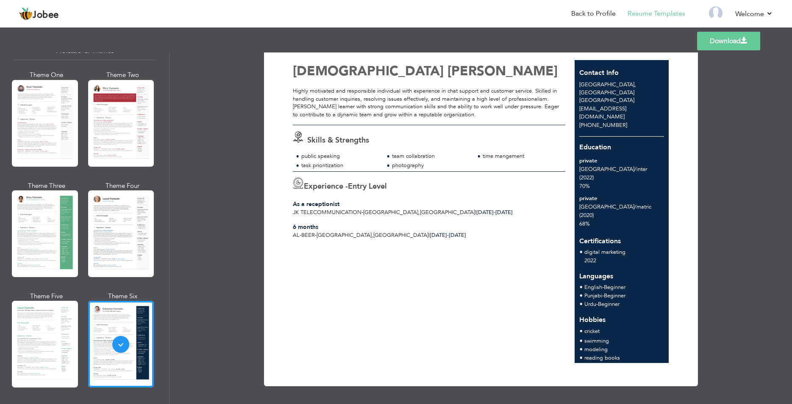
scroll to position [0, 0]
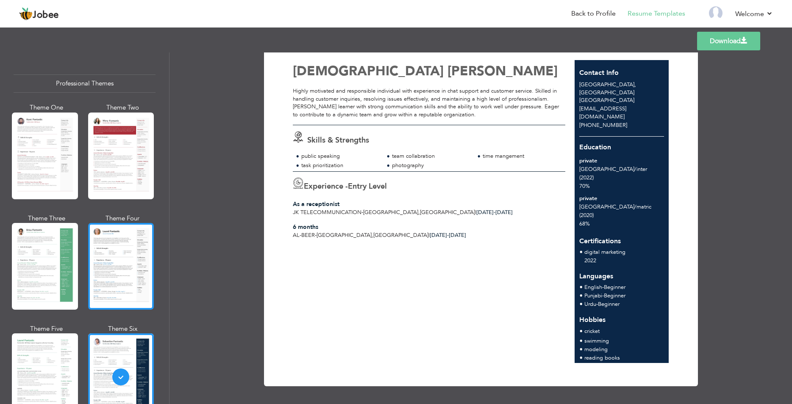
click at [108, 235] on div at bounding box center [121, 266] width 66 height 87
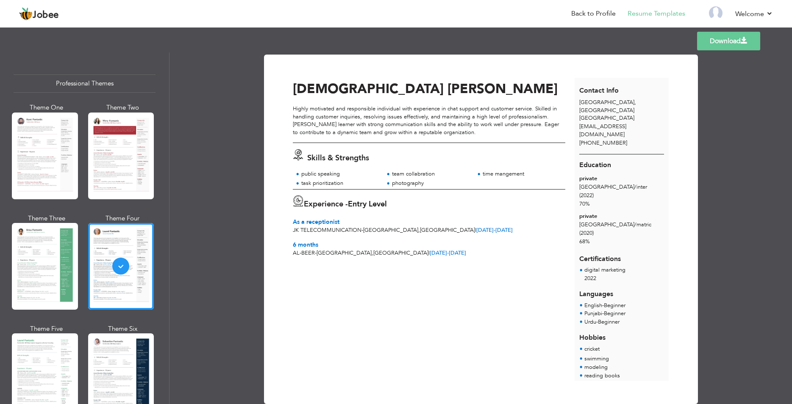
click at [103, 161] on div at bounding box center [121, 156] width 66 height 87
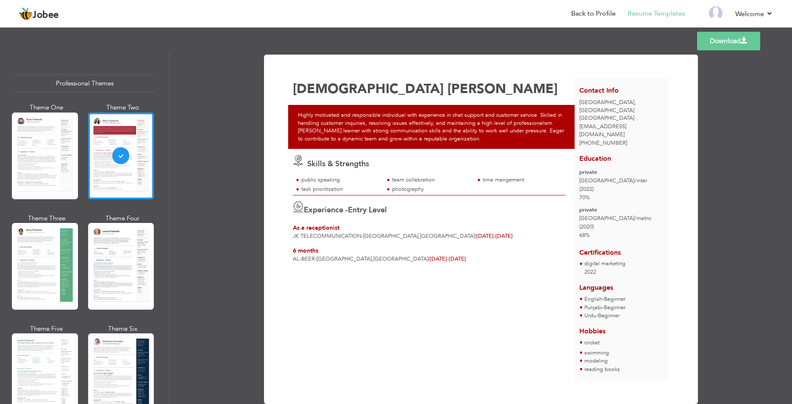
click at [50, 163] on div at bounding box center [45, 156] width 66 height 87
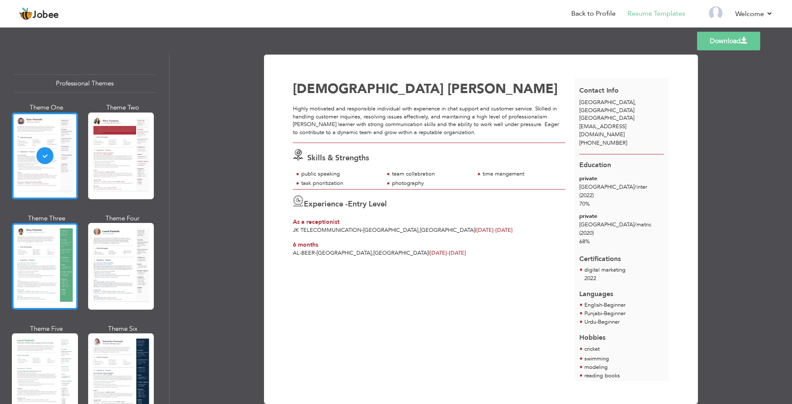
click at [59, 253] on div at bounding box center [45, 266] width 66 height 87
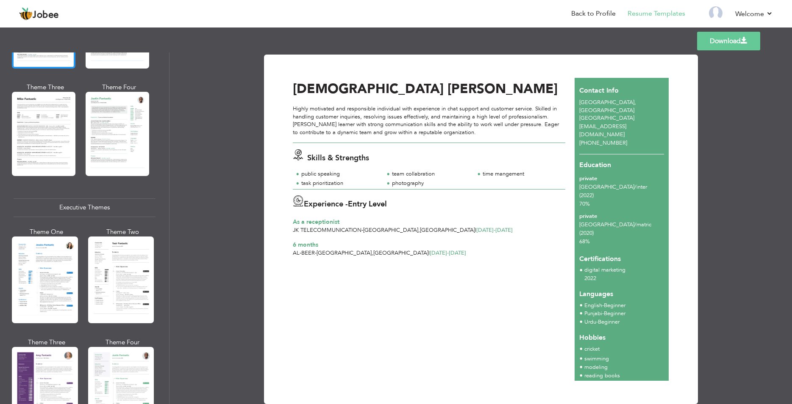
scroll to position [559, 0]
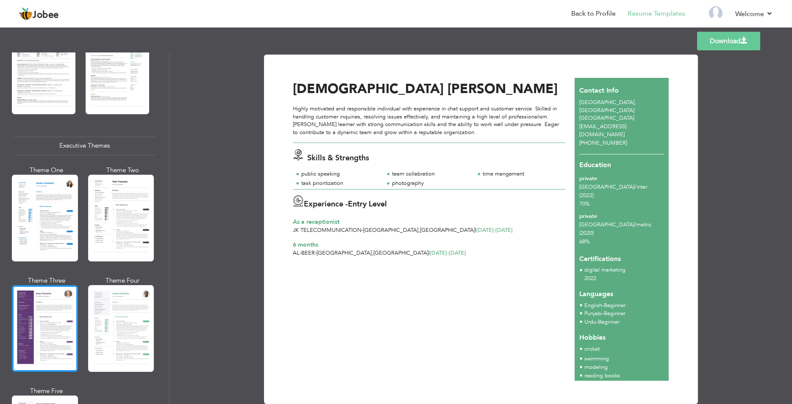
click at [49, 285] on div at bounding box center [45, 328] width 66 height 87
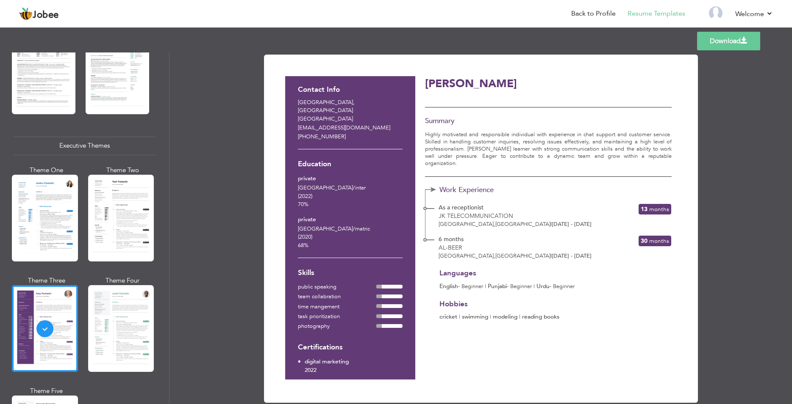
click at [55, 200] on div at bounding box center [45, 218] width 66 height 87
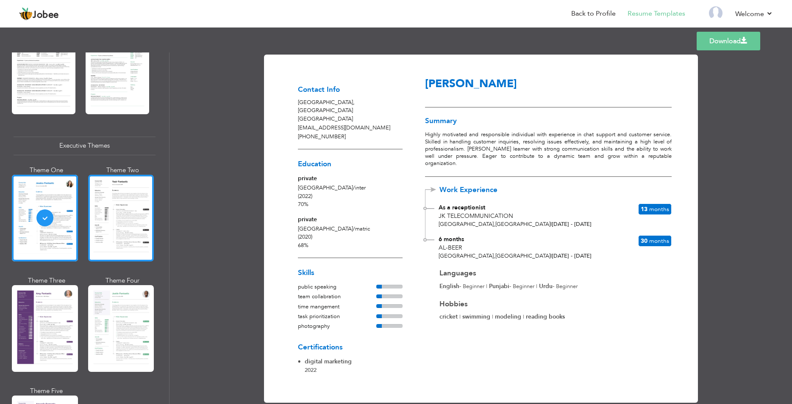
click at [110, 202] on div at bounding box center [121, 218] width 66 height 87
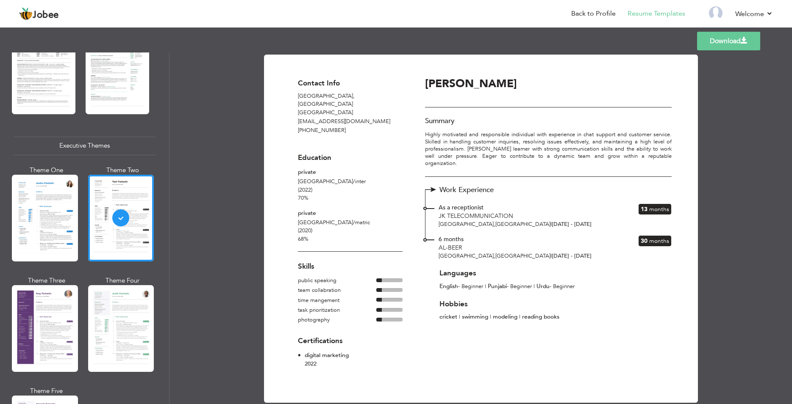
click at [732, 41] on link "Download" at bounding box center [728, 41] width 63 height 19
